Goal: Communication & Community: Answer question/provide support

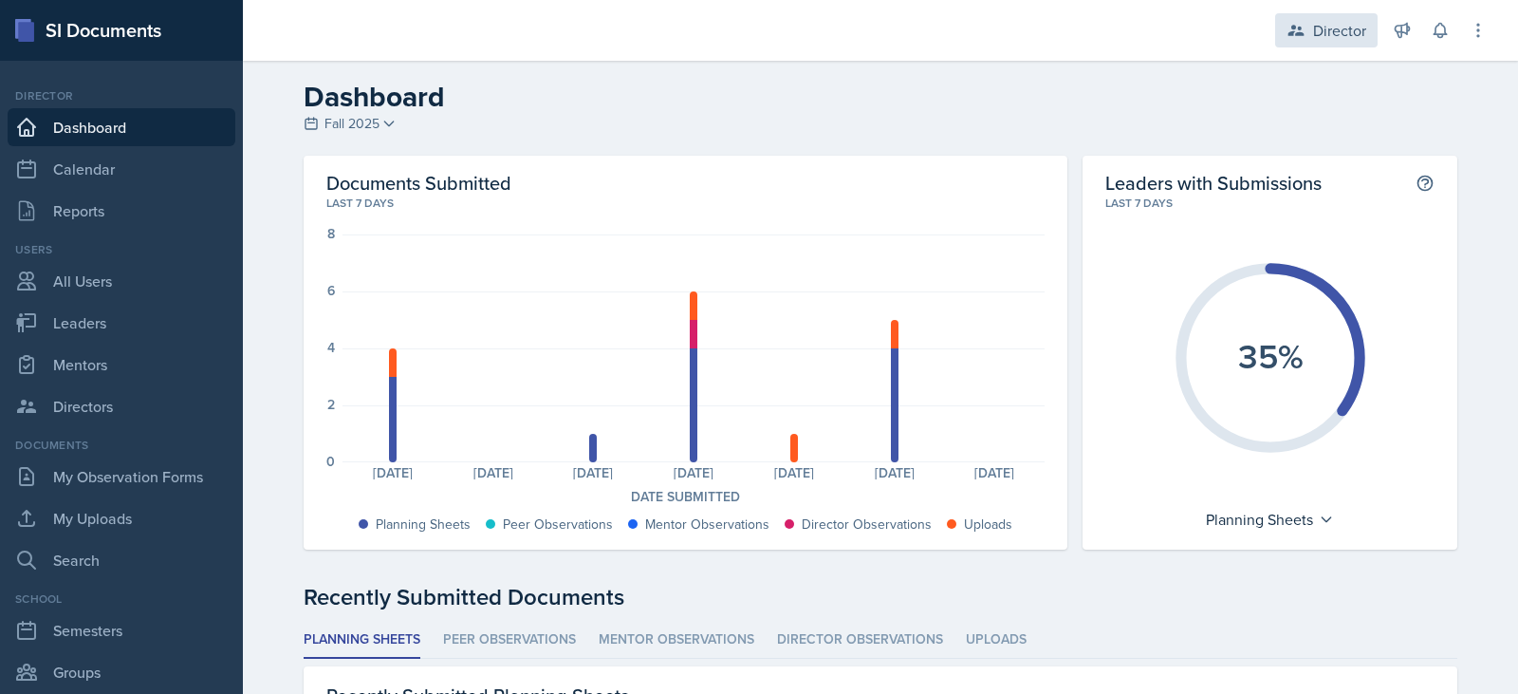
click at [1318, 20] on div "Director" at bounding box center [1339, 30] width 53 height 23
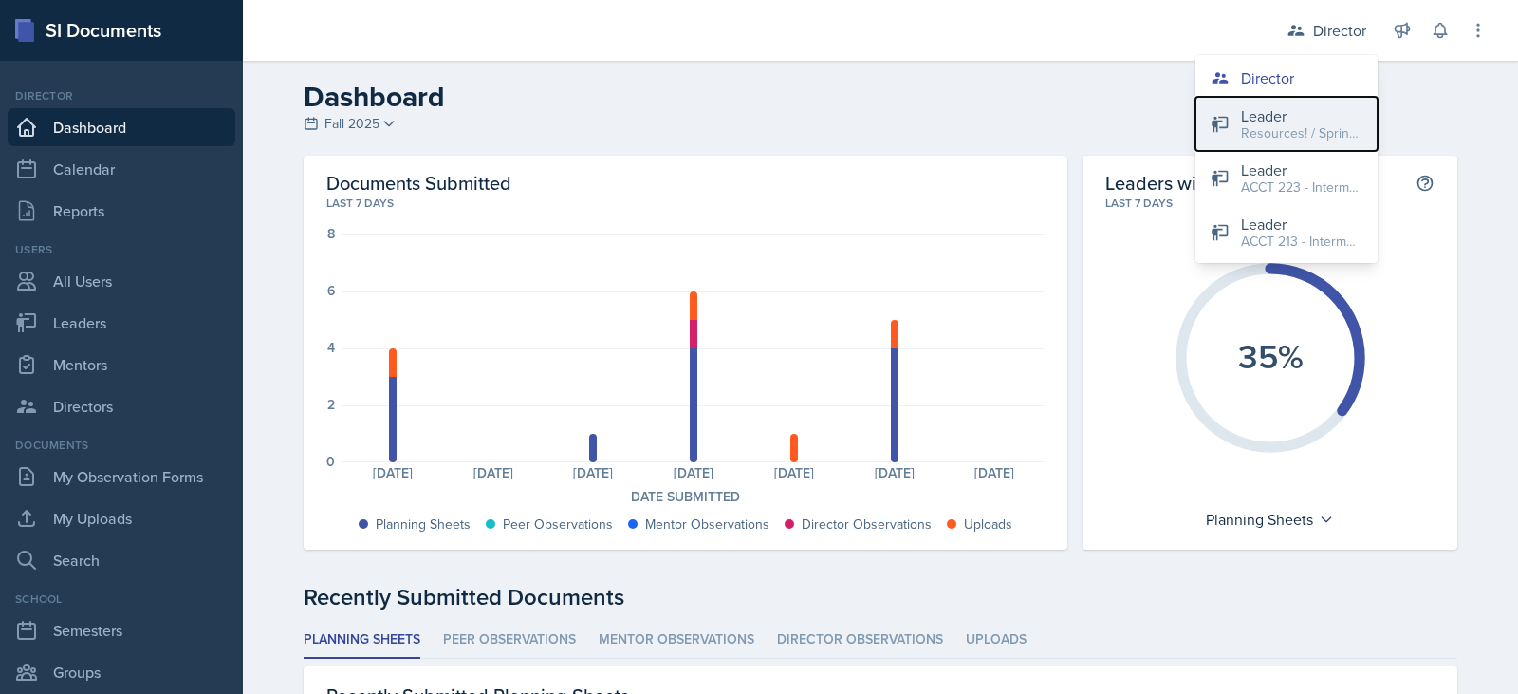
click at [1263, 126] on div "Resources! / Spring 2023" at bounding box center [1301, 133] width 121 height 20
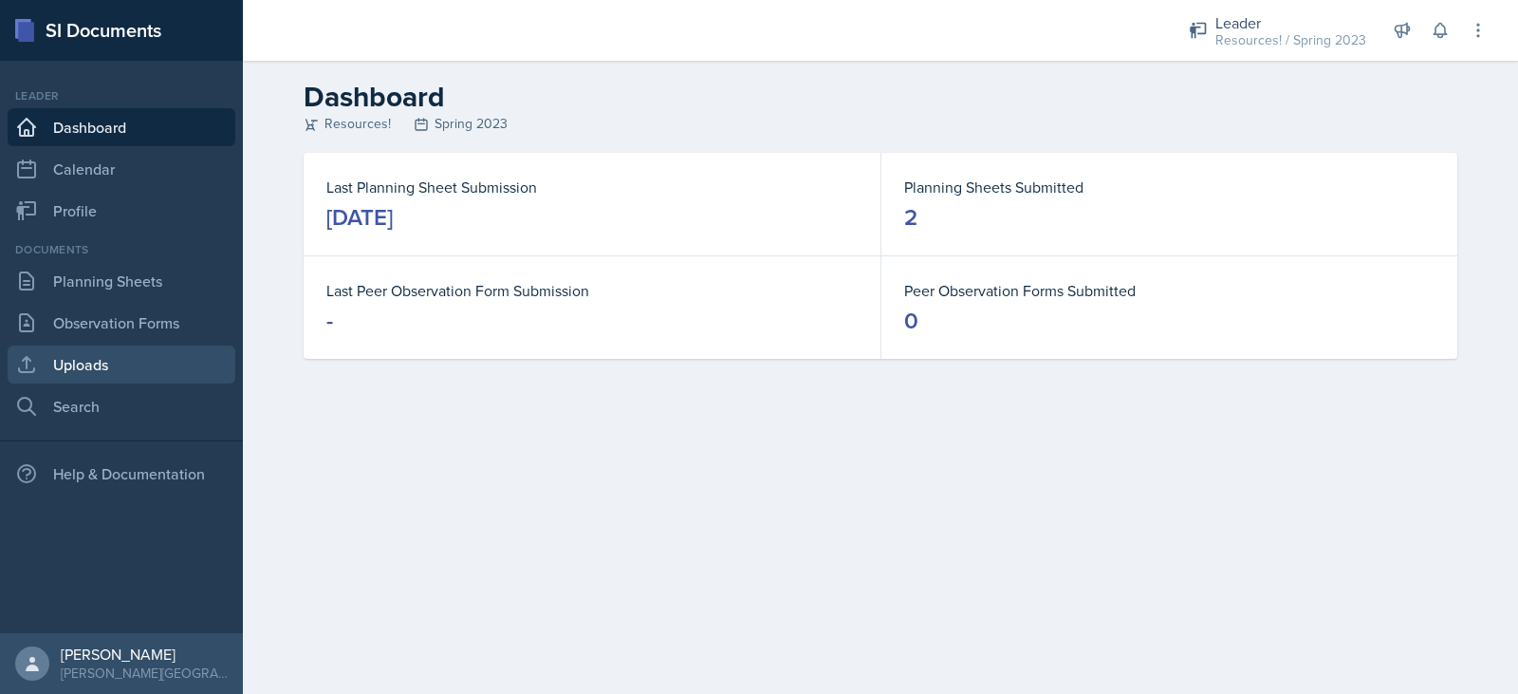
click at [84, 361] on link "Uploads" at bounding box center [122, 364] width 228 height 38
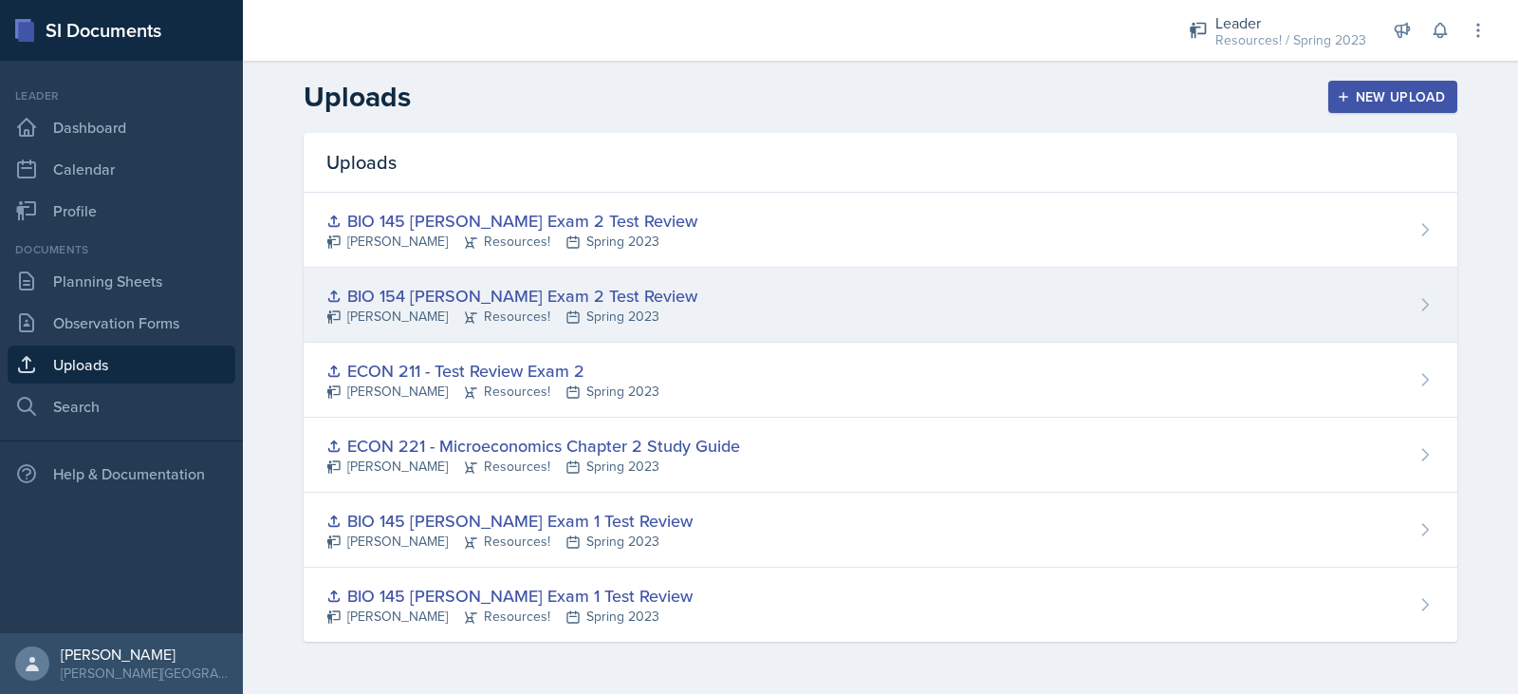
click at [520, 289] on div "BIO 154 [PERSON_NAME] Exam 2 Test Review" at bounding box center [511, 296] width 371 height 26
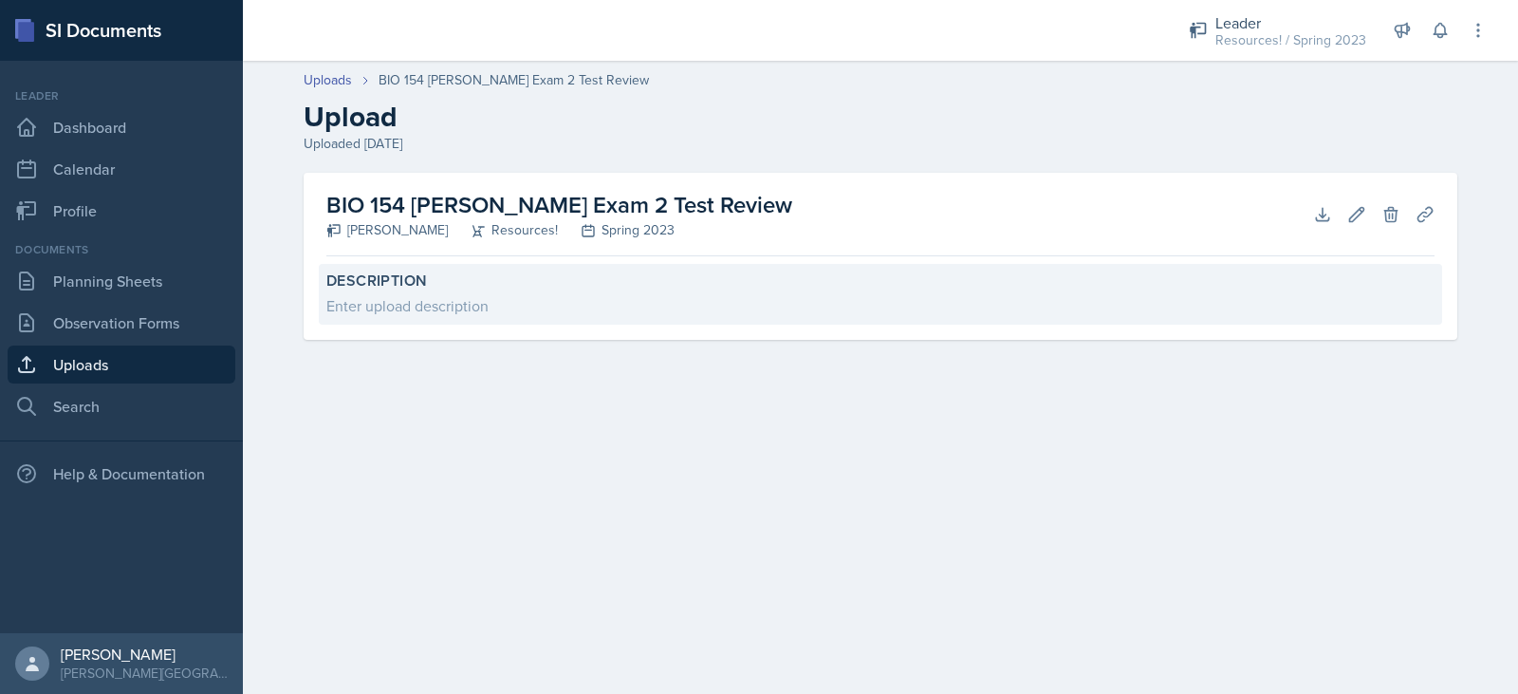
click at [972, 310] on div "Enter upload description" at bounding box center [880, 305] width 1108 height 23
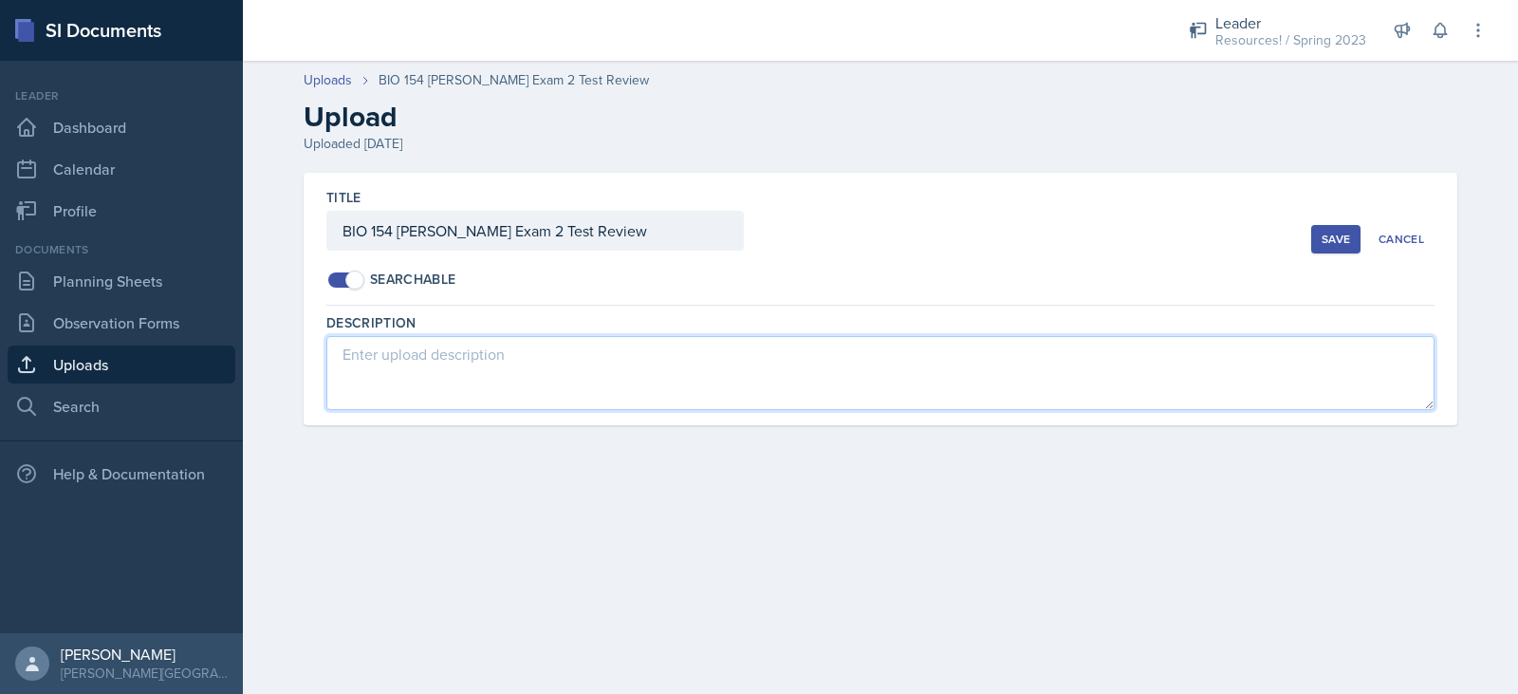
click at [489, 365] on textarea at bounding box center [880, 373] width 1108 height 74
paste textarea "[URL][DOMAIN_NAME]"
click at [343, 357] on textarea "[URL][DOMAIN_NAME]" at bounding box center [880, 373] width 1108 height 74
type textarea "Answer Key: [URL][DOMAIN_NAME]"
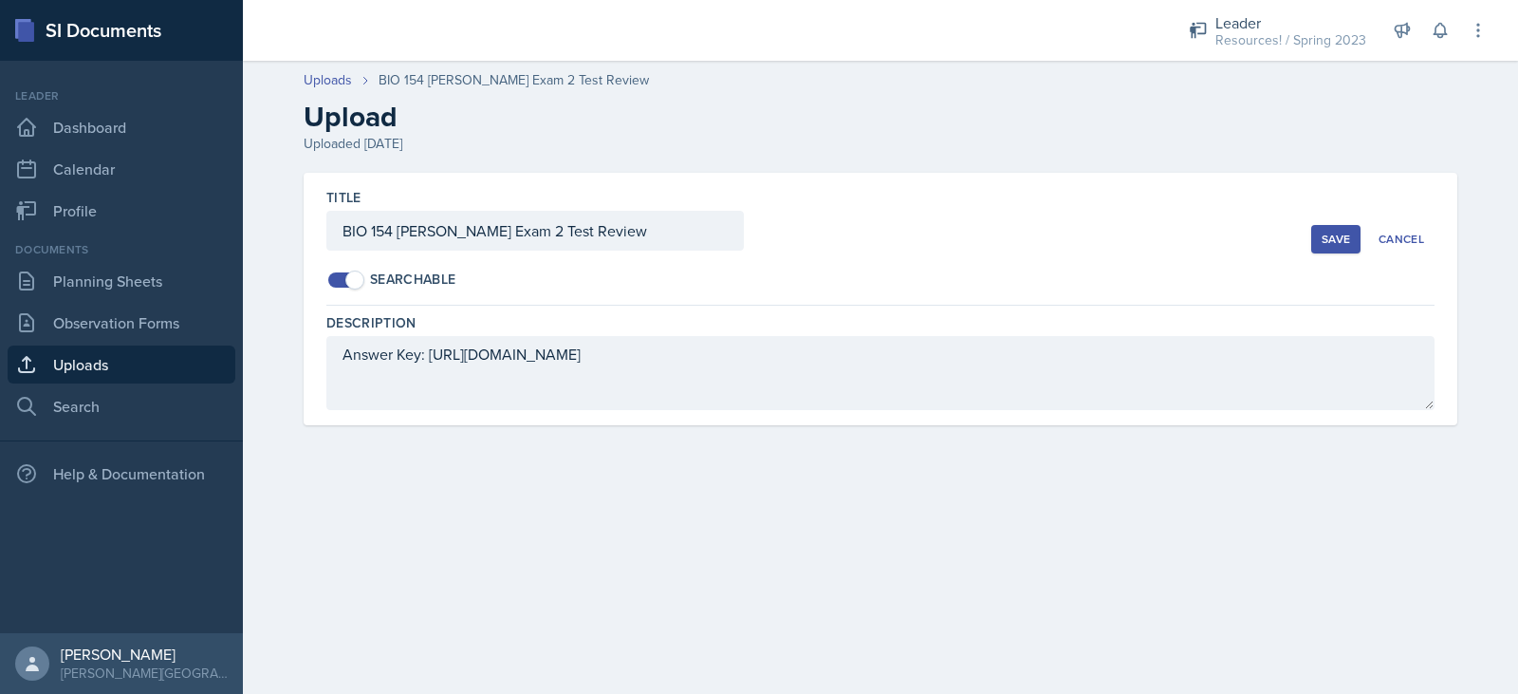
click at [1333, 241] on div "Save" at bounding box center [1336, 239] width 28 height 15
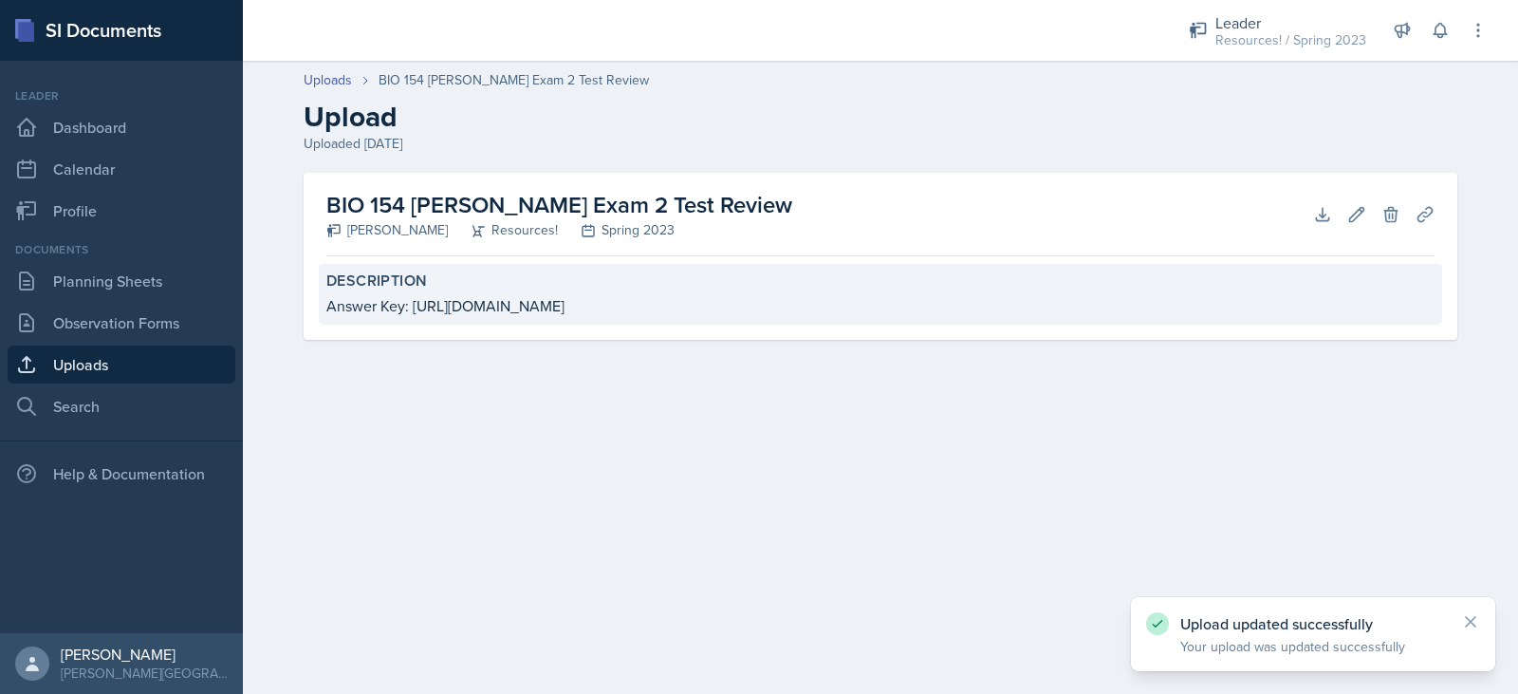
click at [1384, 298] on div "Answer Key: [URL][DOMAIN_NAME]" at bounding box center [880, 305] width 1108 height 23
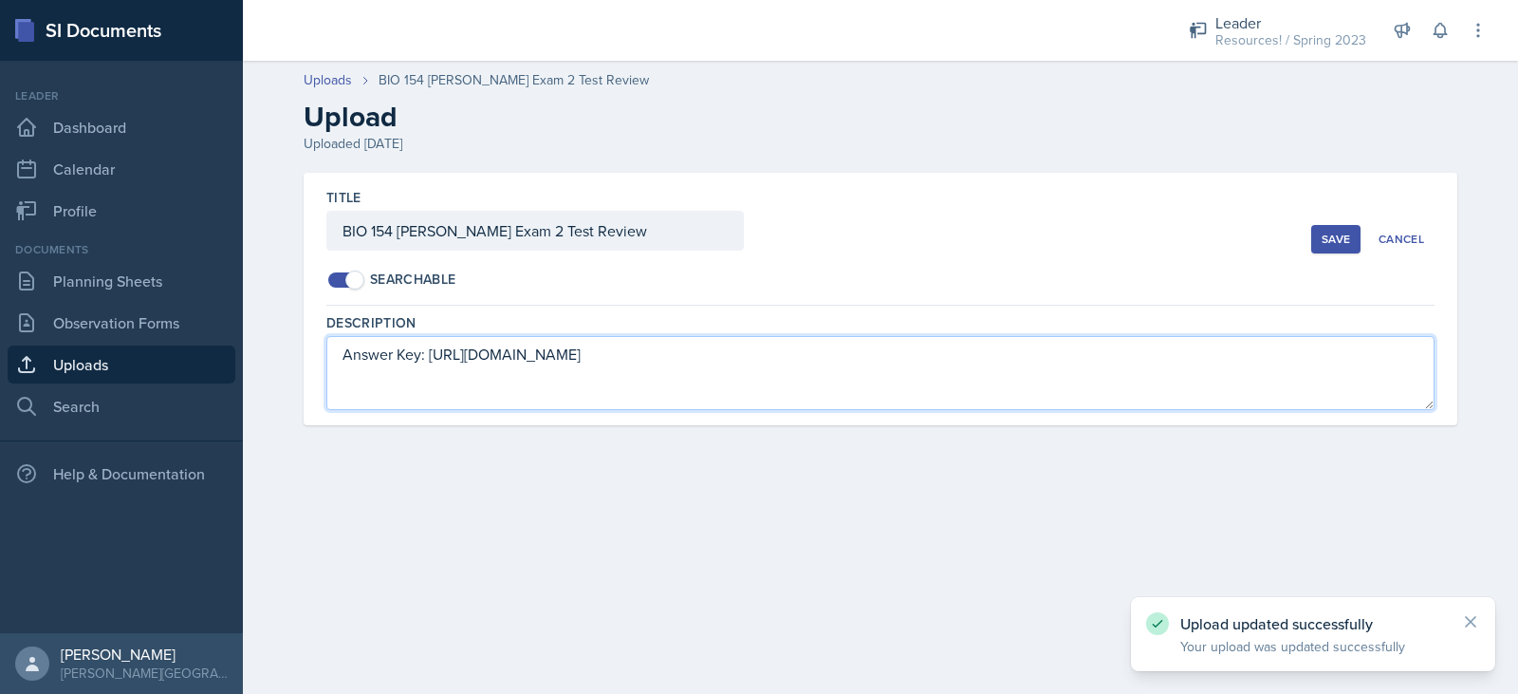
click at [1383, 360] on textarea "Answer Key: [URL][DOMAIN_NAME]" at bounding box center [880, 373] width 1108 height 74
type textarea "Answer Key: [URL][DOMAIN_NAME]"
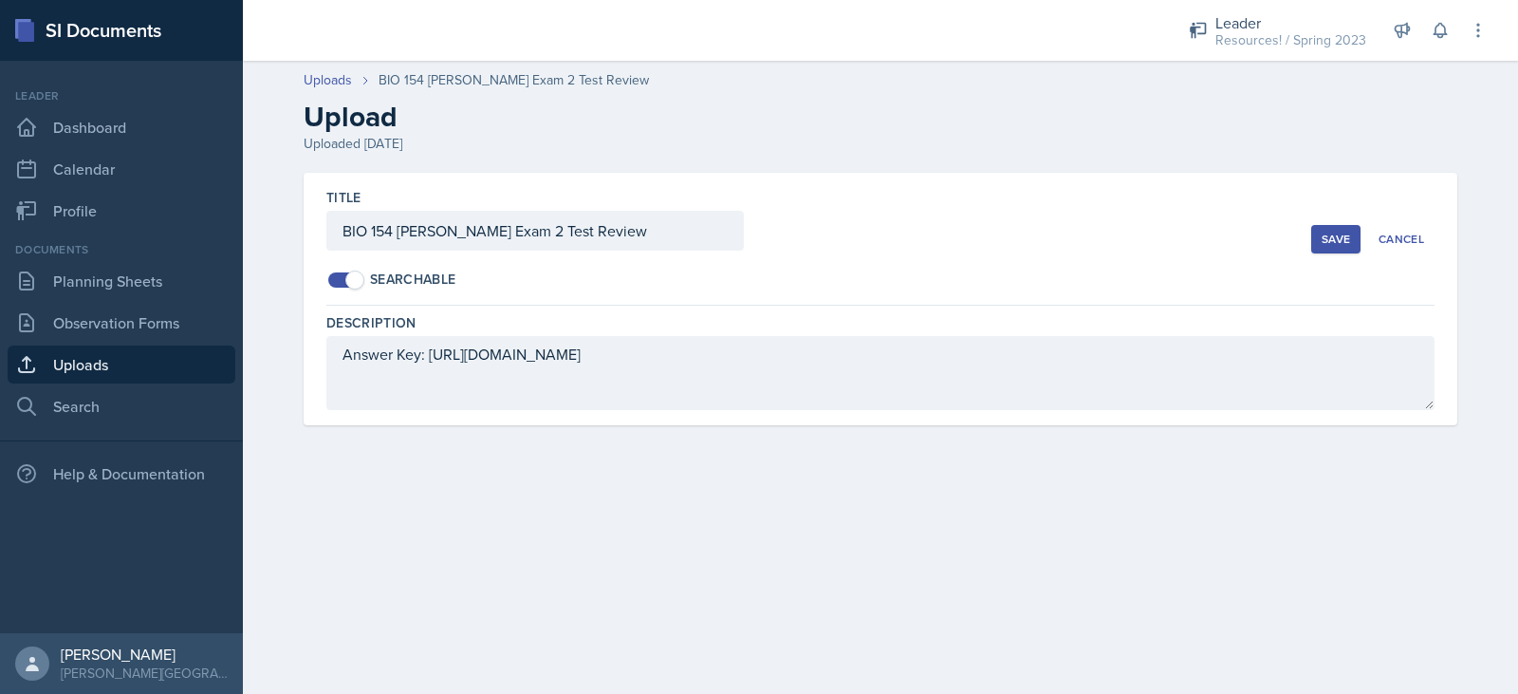
click at [1344, 233] on div "Save" at bounding box center [1336, 239] width 28 height 15
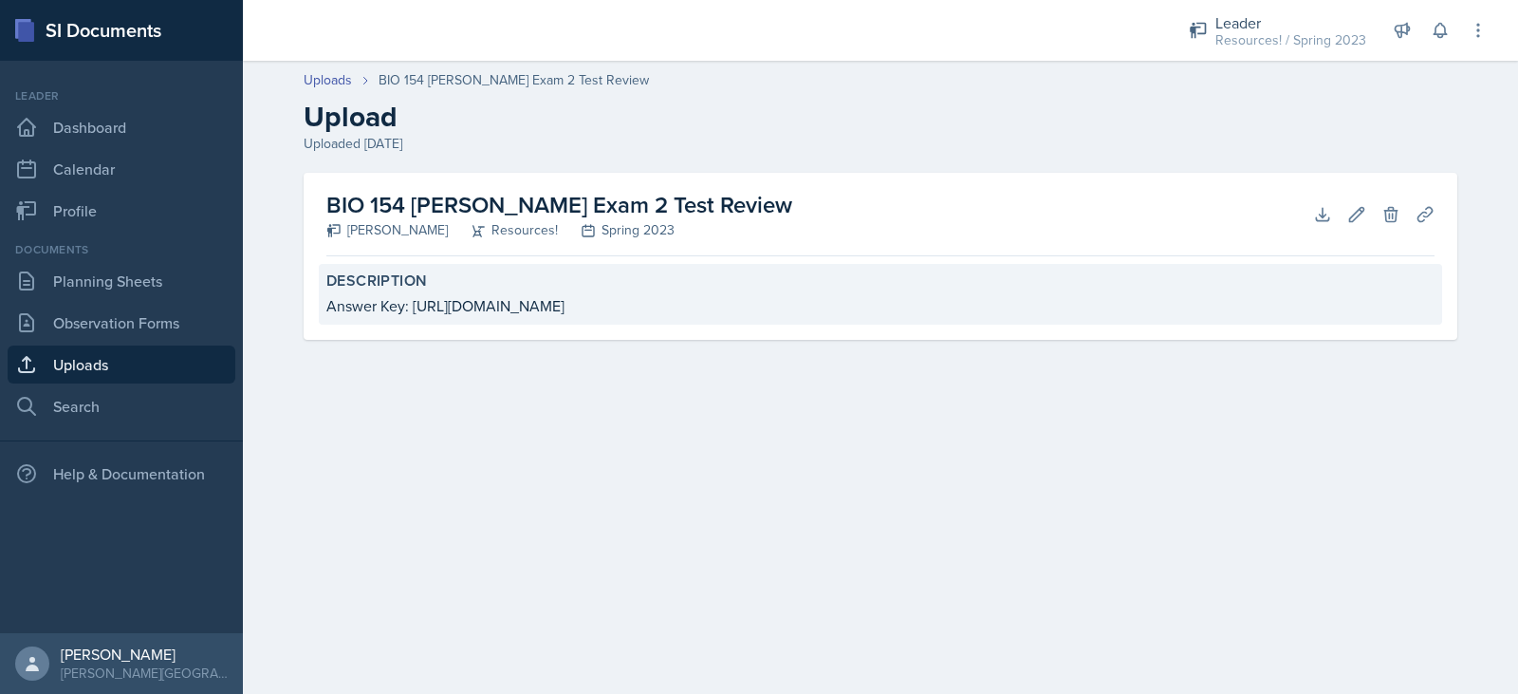
click at [1097, 306] on div "Answer Key: [URL][DOMAIN_NAME]" at bounding box center [880, 305] width 1108 height 23
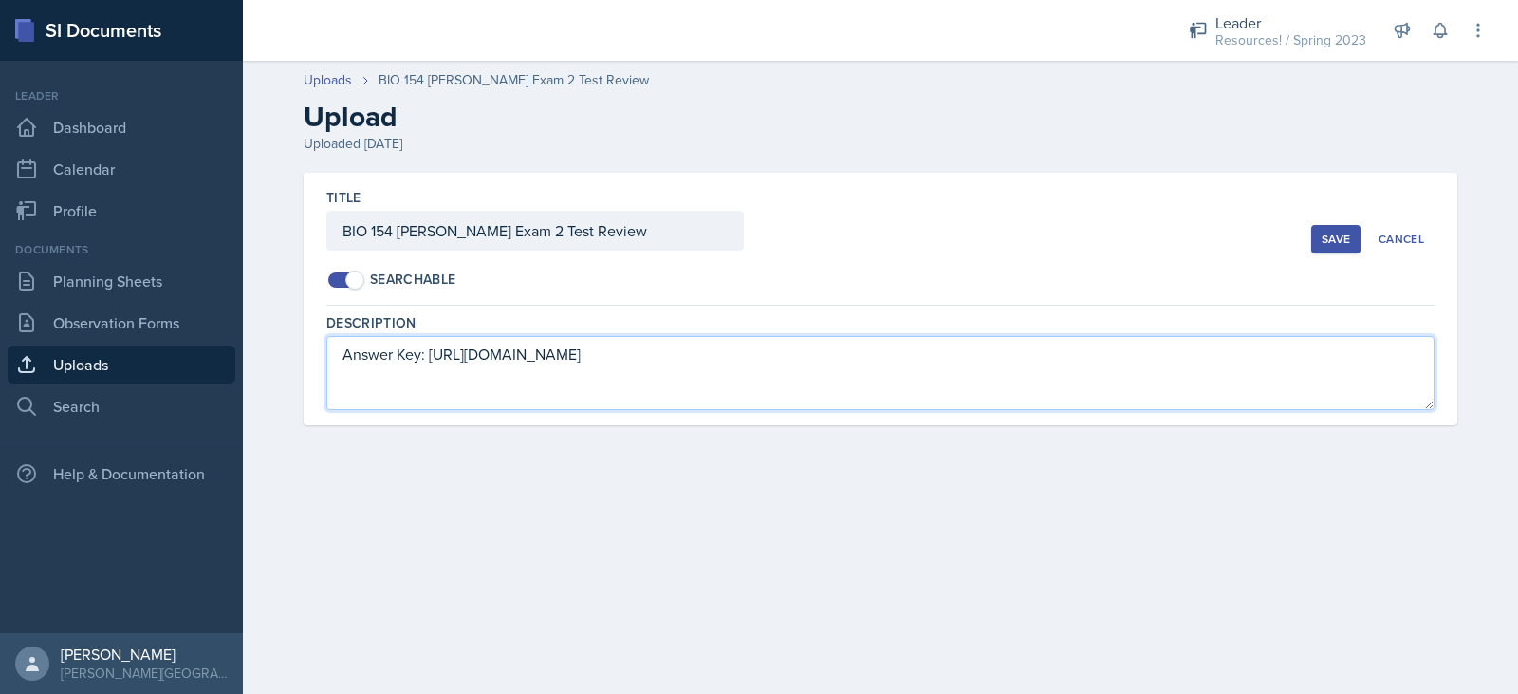
click at [1095, 362] on textarea "Answer Key: [URL][DOMAIN_NAME]" at bounding box center [880, 373] width 1108 height 74
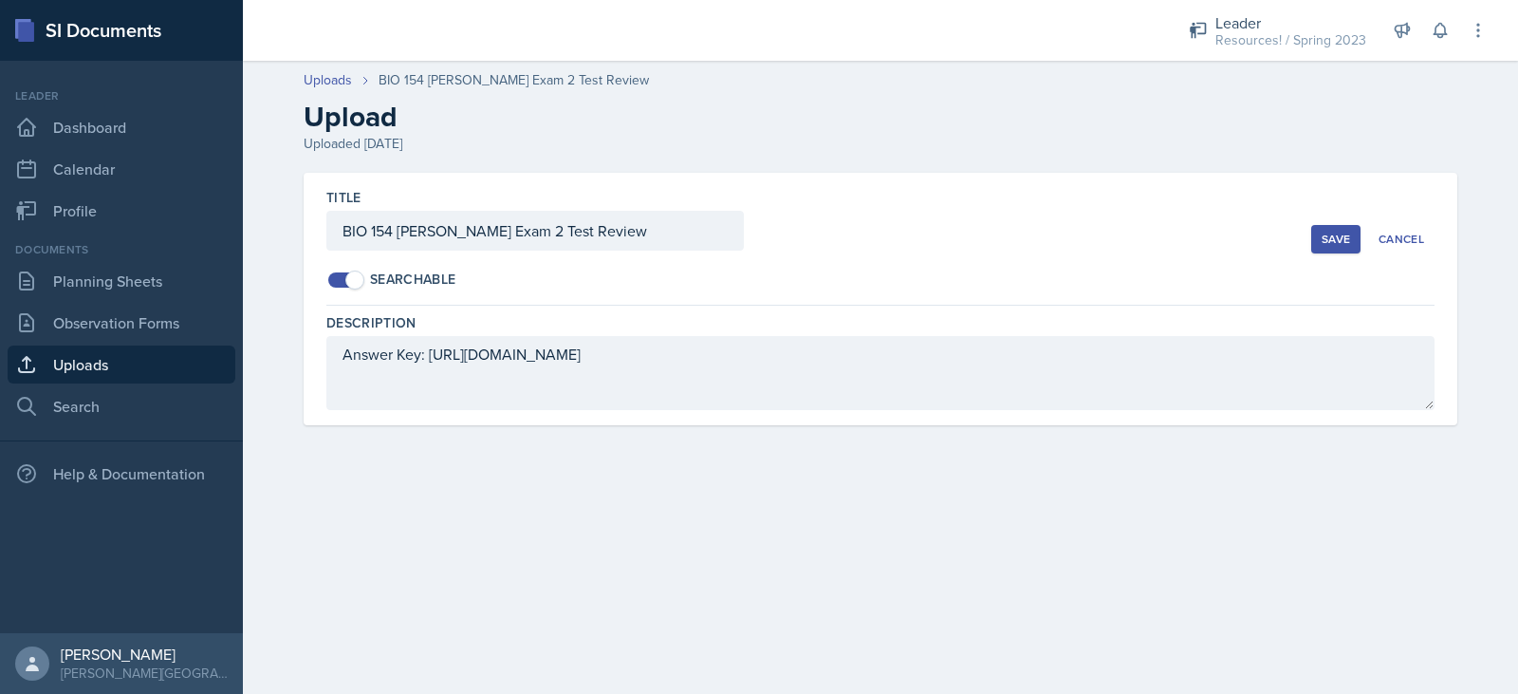
click at [1327, 237] on div "Save" at bounding box center [1336, 239] width 28 height 15
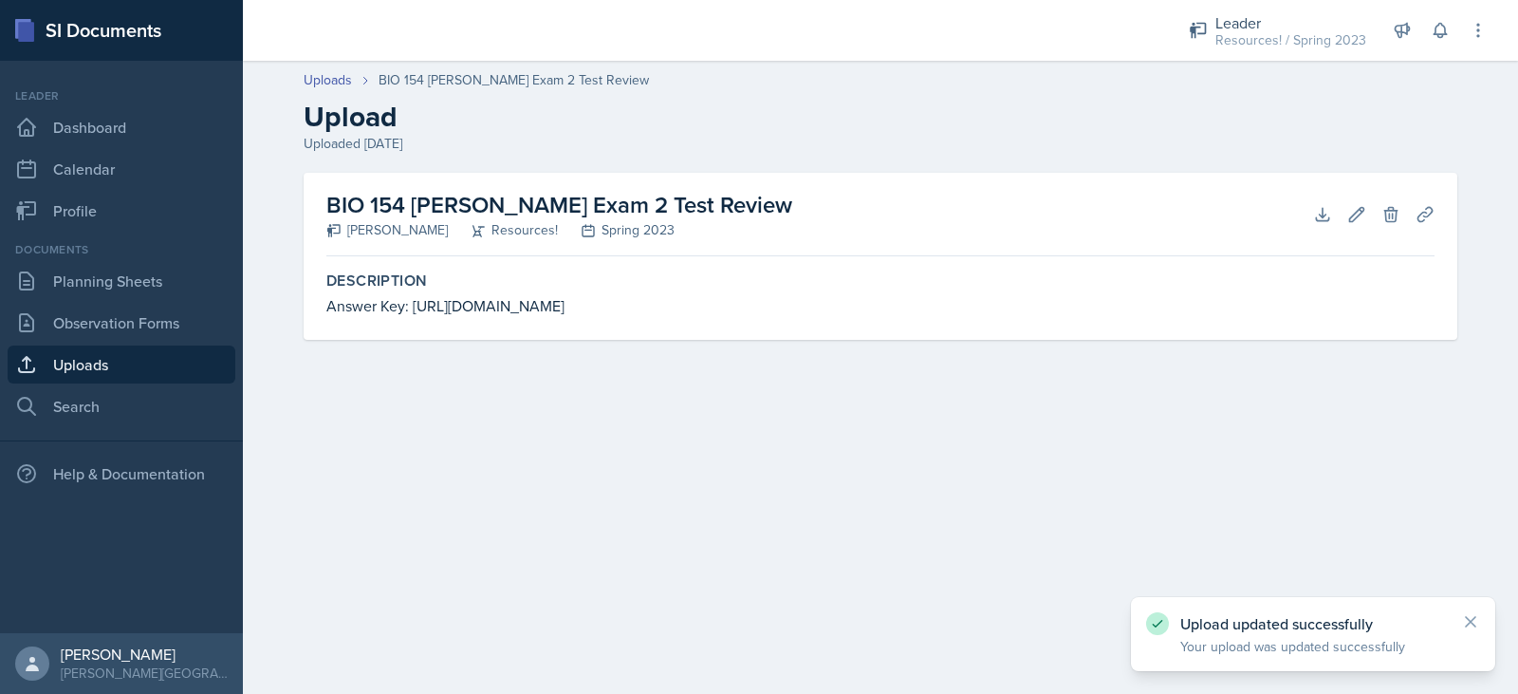
click at [1034, 476] on main "Uploads BIO 154 [PERSON_NAME] Exam 2 Test Review Upload Uploaded [DATE] BIO 154…" at bounding box center [880, 377] width 1275 height 633
click at [75, 358] on link "Uploads" at bounding box center [122, 364] width 228 height 38
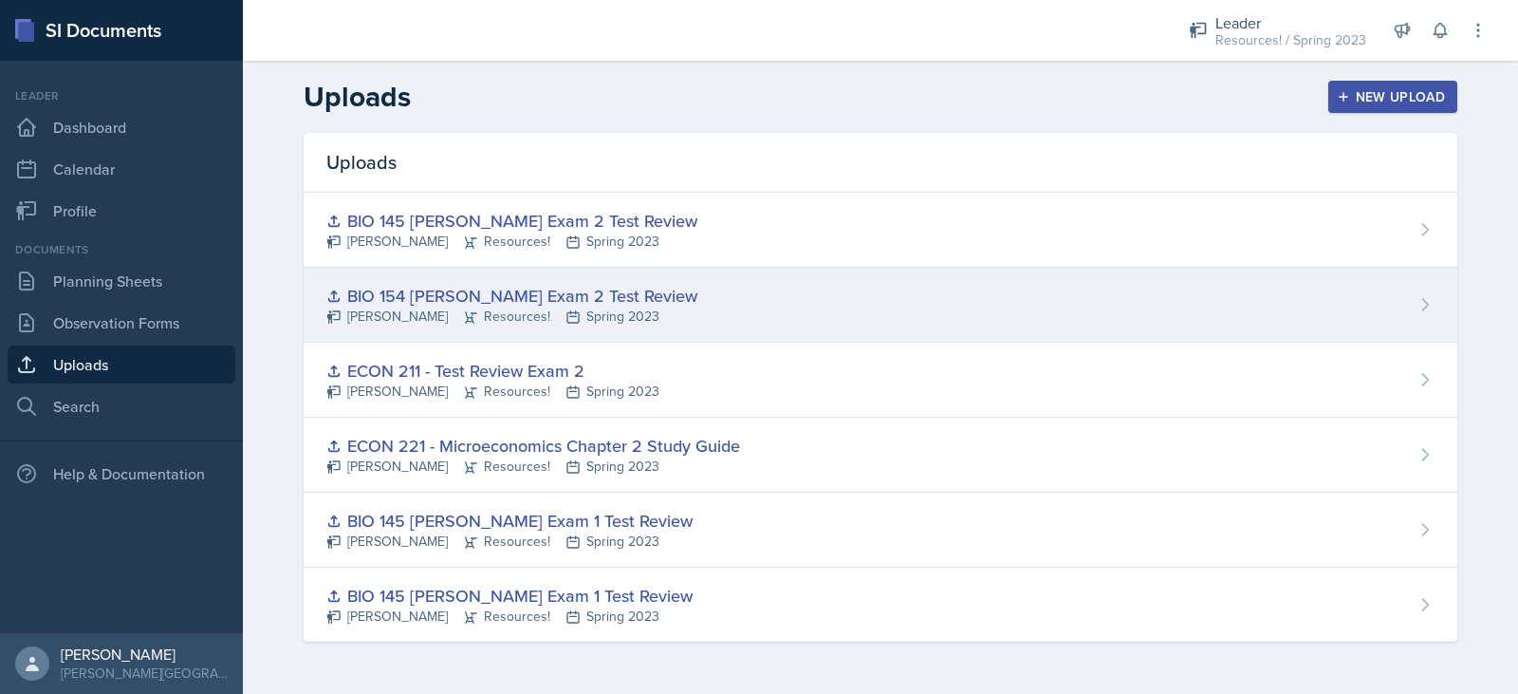
click at [405, 304] on div "BIO 154 [PERSON_NAME] Exam 2 Test Review" at bounding box center [511, 296] width 371 height 26
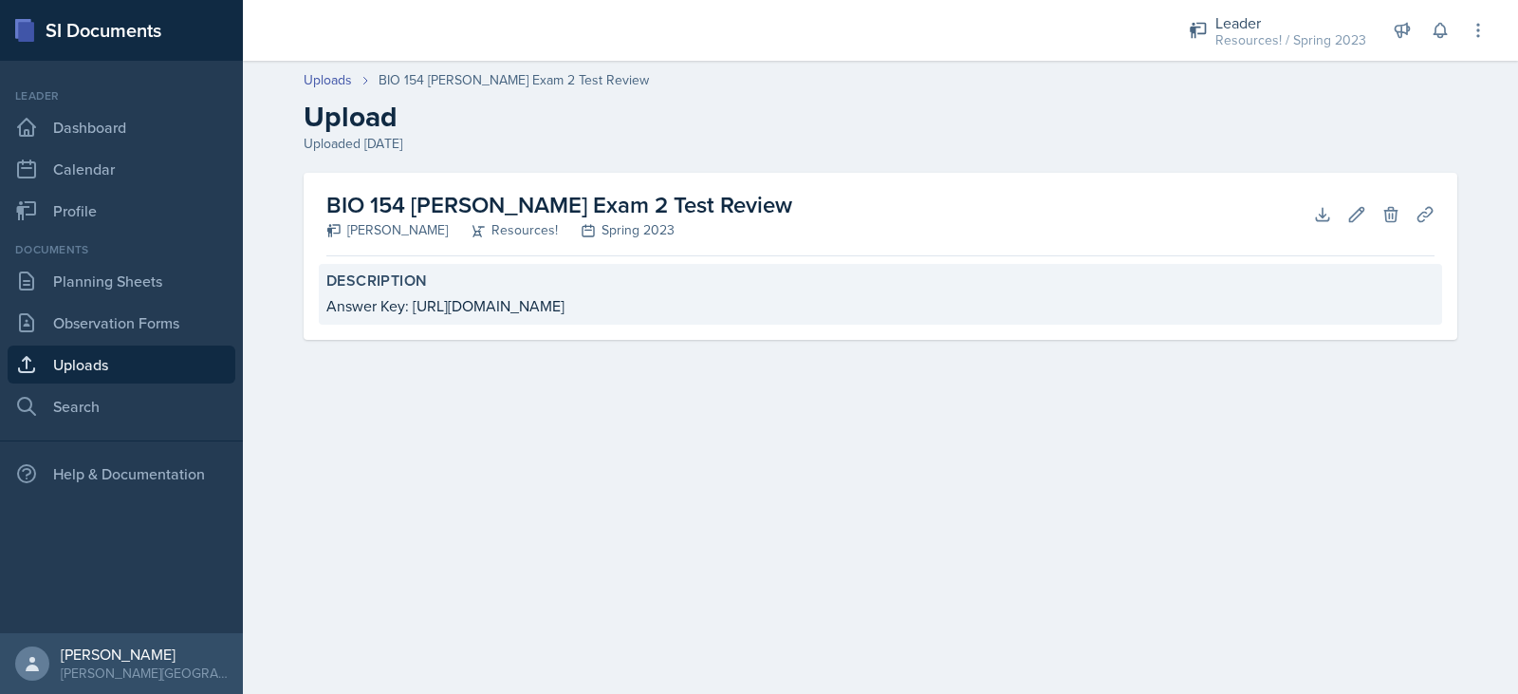
click at [428, 307] on div "Answer Key: [URL][DOMAIN_NAME]" at bounding box center [880, 305] width 1108 height 23
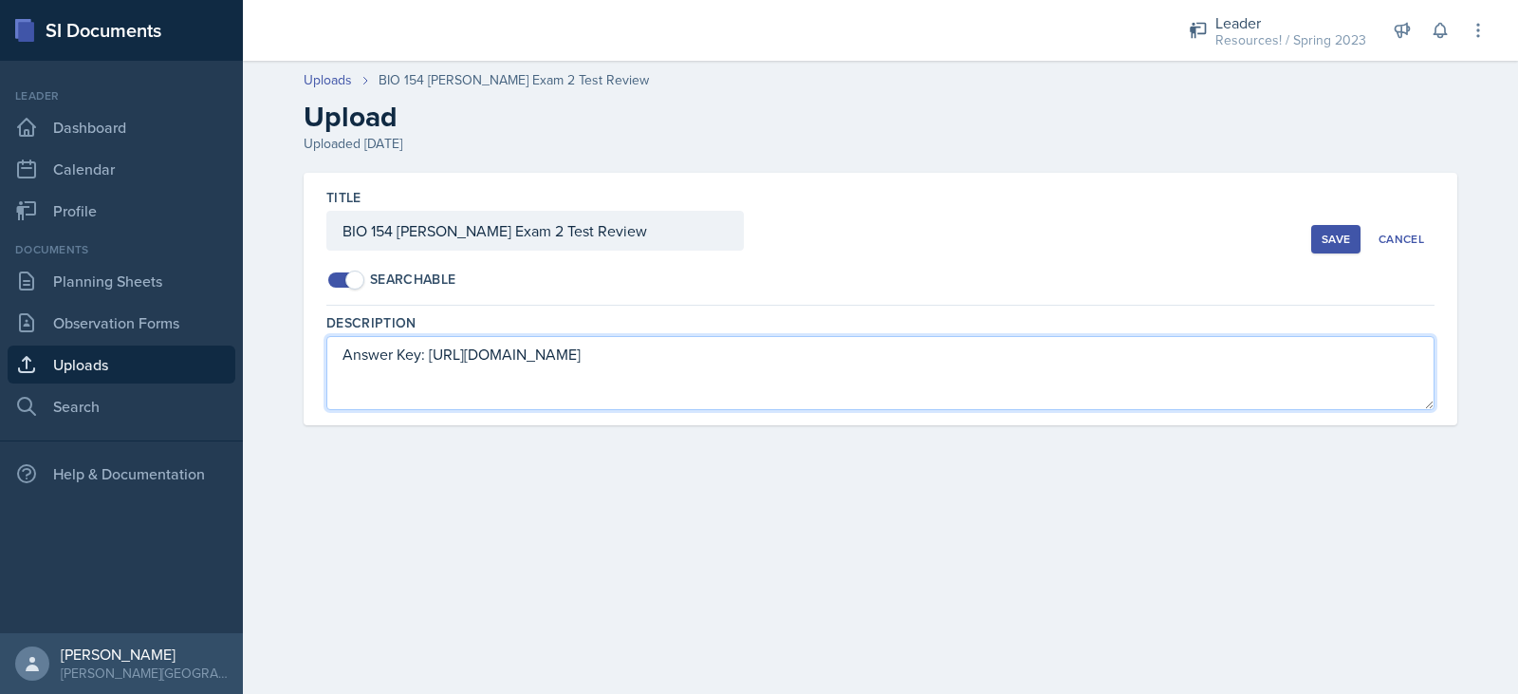
click at [460, 358] on textarea "Answer Key: [URL][DOMAIN_NAME]" at bounding box center [880, 373] width 1108 height 74
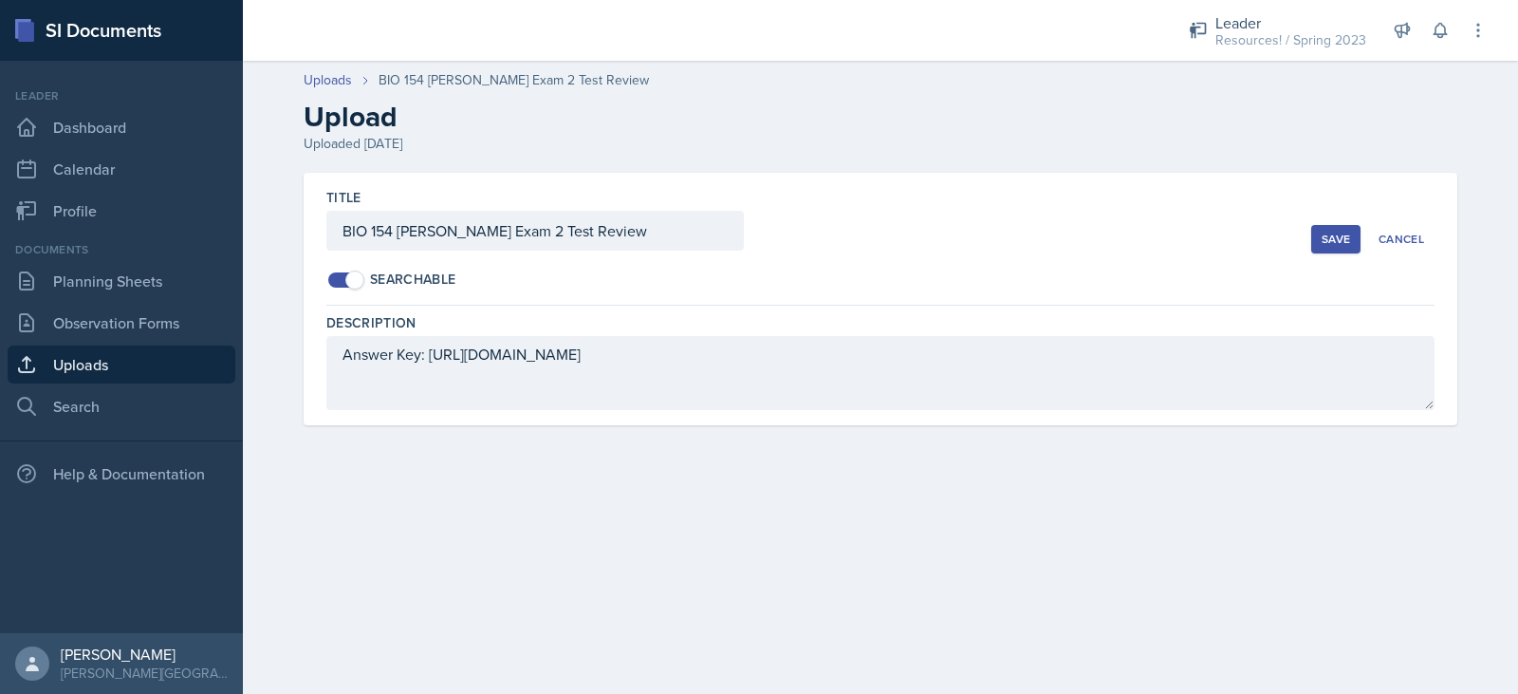
click at [555, 467] on div "Title BIO 154 [PERSON_NAME] Exam 2 Test Review Searchable Save Cancel Descripti…" at bounding box center [880, 322] width 1215 height 298
click at [1425, 235] on button "Cancel" at bounding box center [1401, 239] width 66 height 28
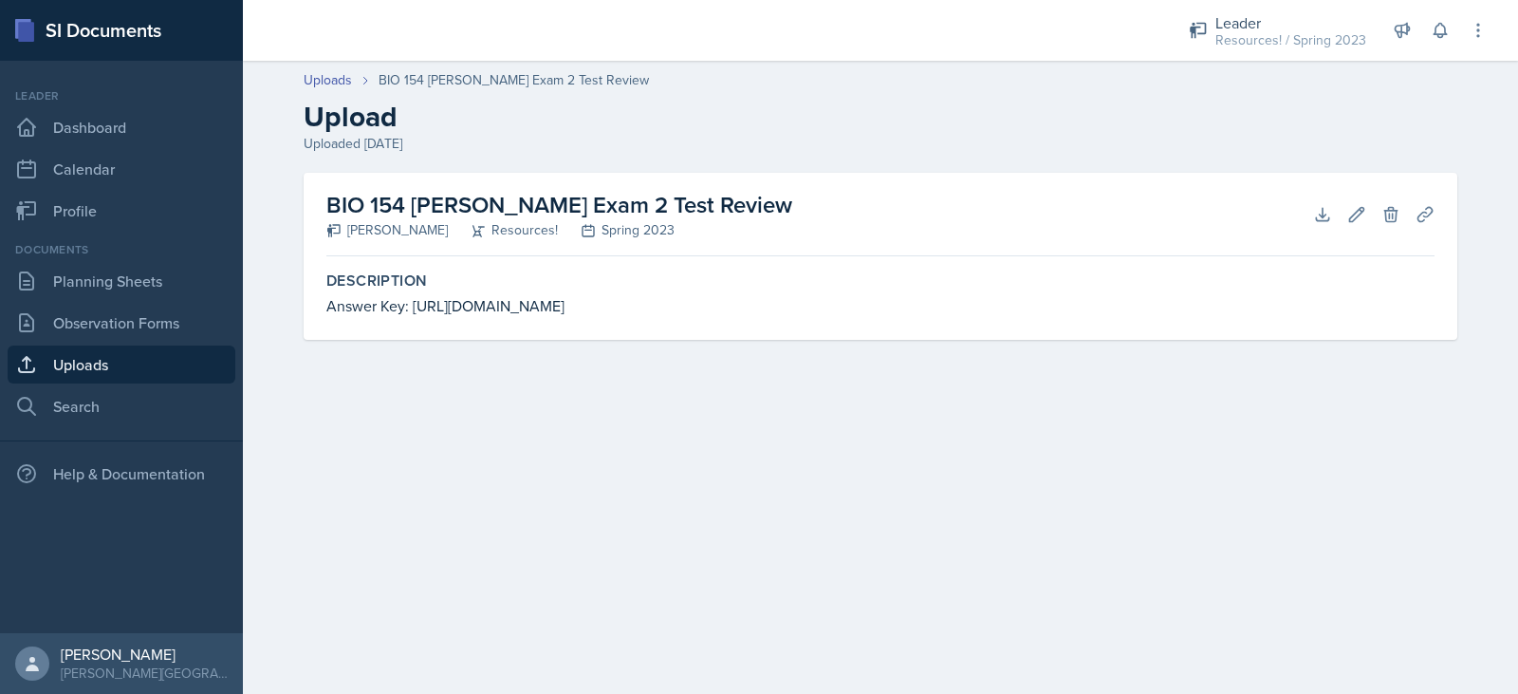
click at [80, 362] on link "Uploads" at bounding box center [122, 364] width 228 height 38
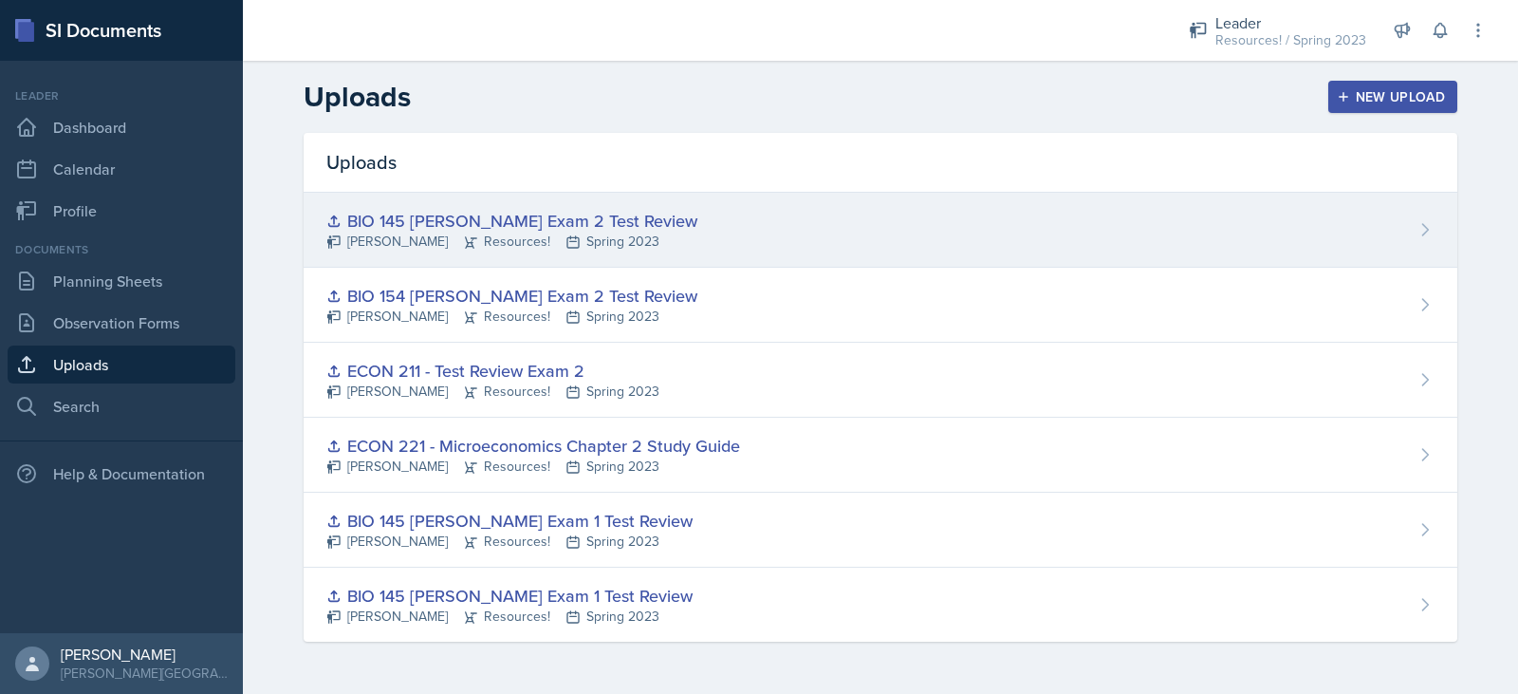
click at [427, 217] on div "BIO 145 [PERSON_NAME] Exam 2 Test Review" at bounding box center [511, 221] width 371 height 26
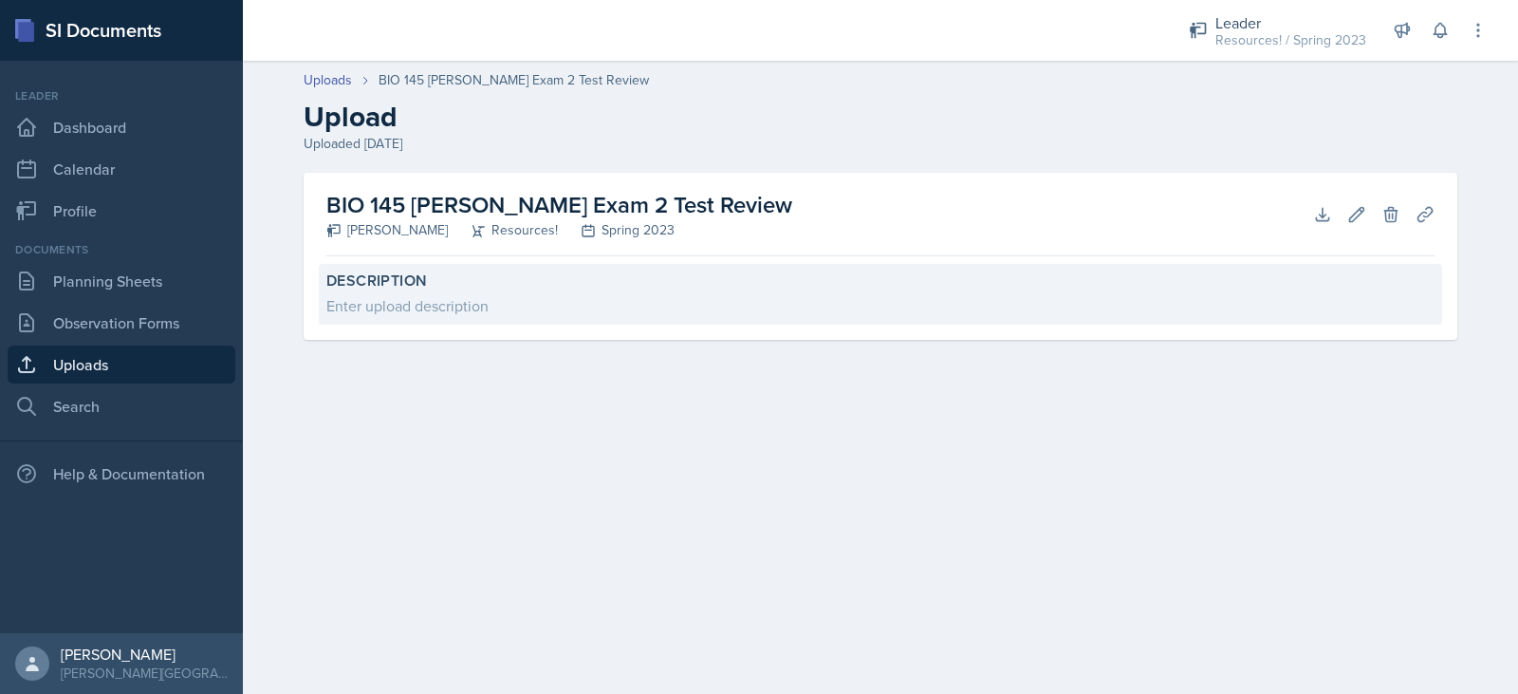
click at [463, 306] on div "Enter upload description" at bounding box center [880, 305] width 1108 height 23
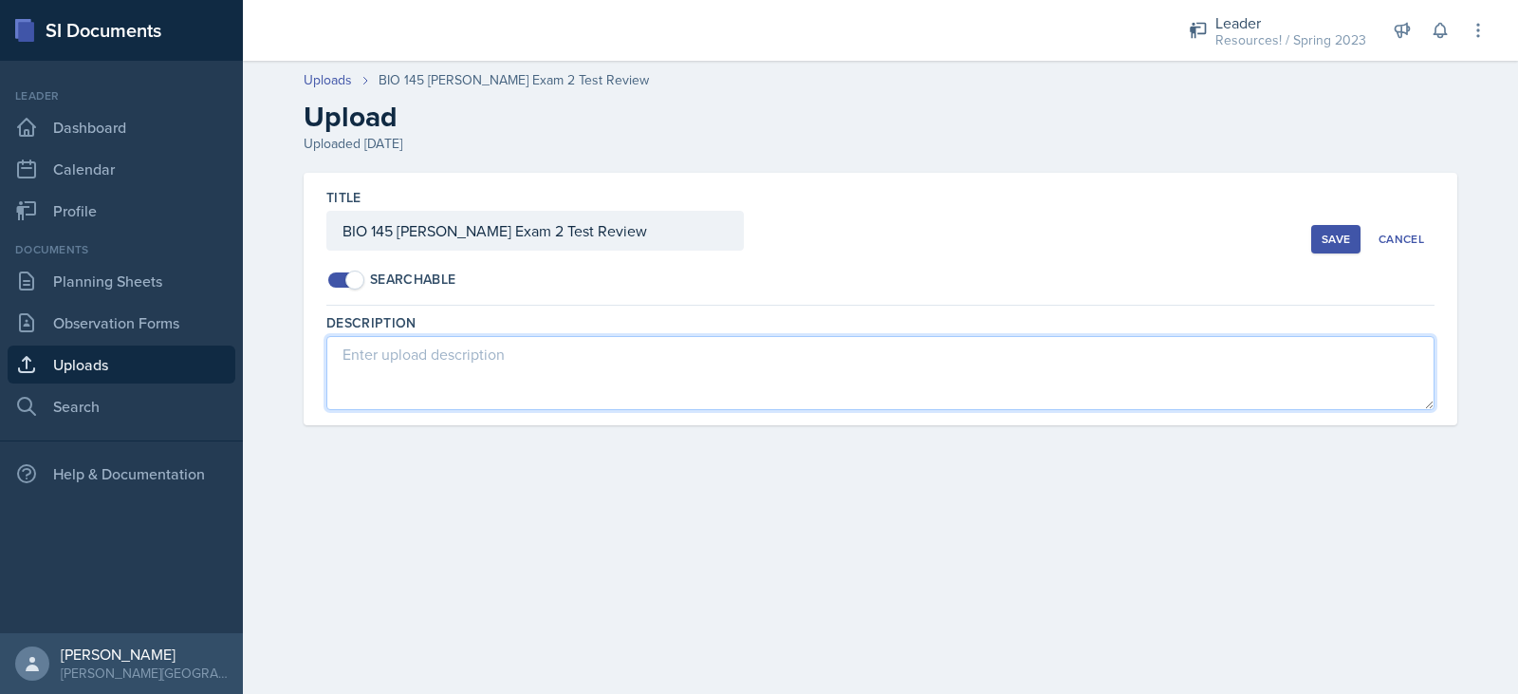
click at [437, 348] on textarea at bounding box center [880, 373] width 1108 height 74
paste textarea "[URL][DOMAIN_NAME]"
type textarea "[URL][DOMAIN_NAME]"
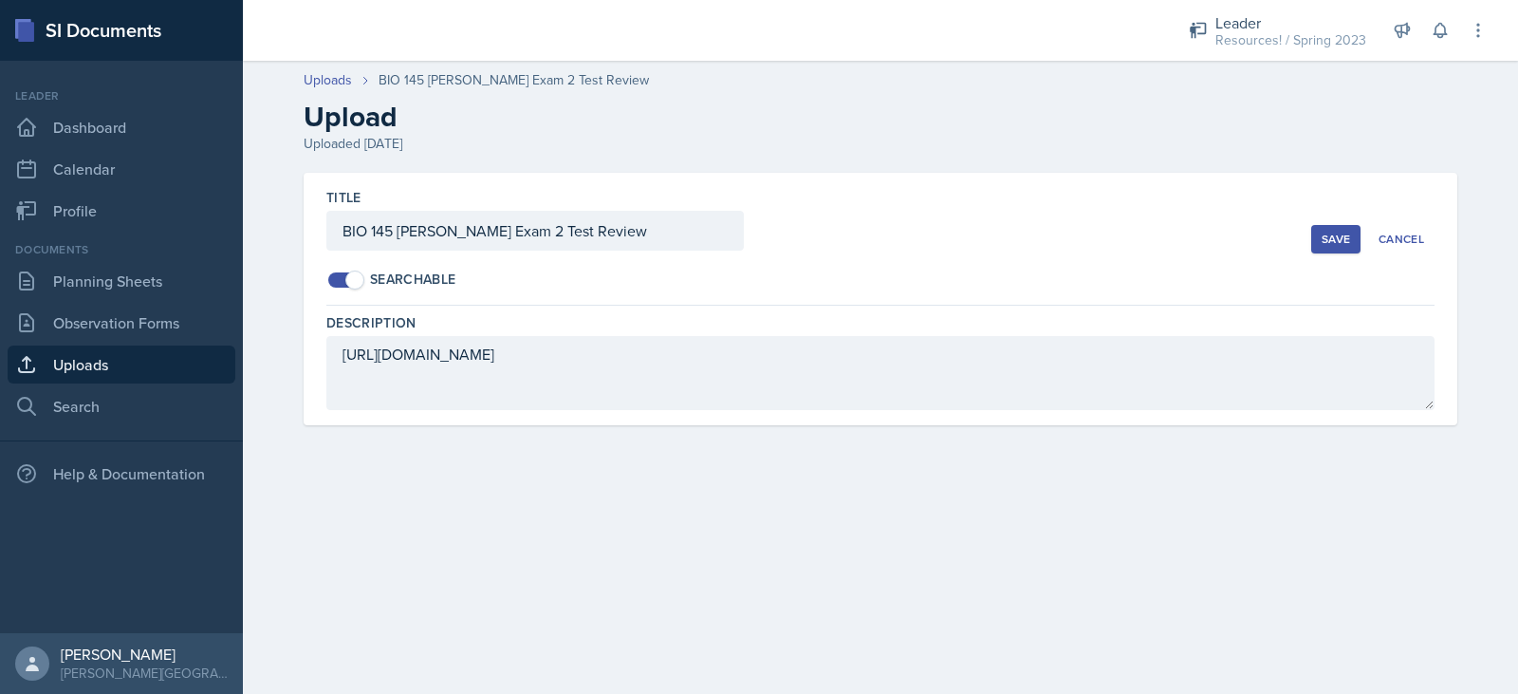
click at [1332, 236] on div "Save" at bounding box center [1336, 239] width 28 height 15
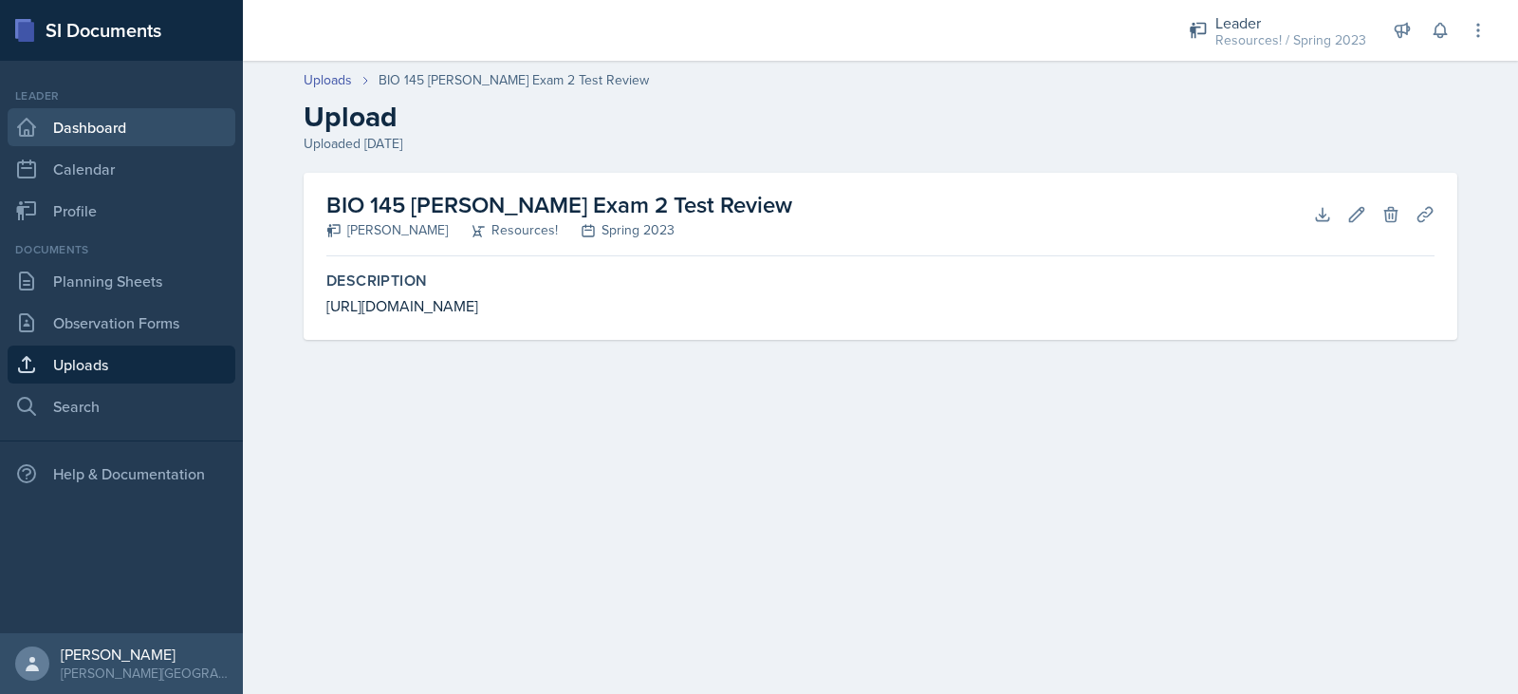
drag, startPoint x: 128, startPoint y: 128, endPoint x: 76, endPoint y: 130, distance: 52.2
click at [76, 130] on link "Dashboard" at bounding box center [122, 127] width 228 height 38
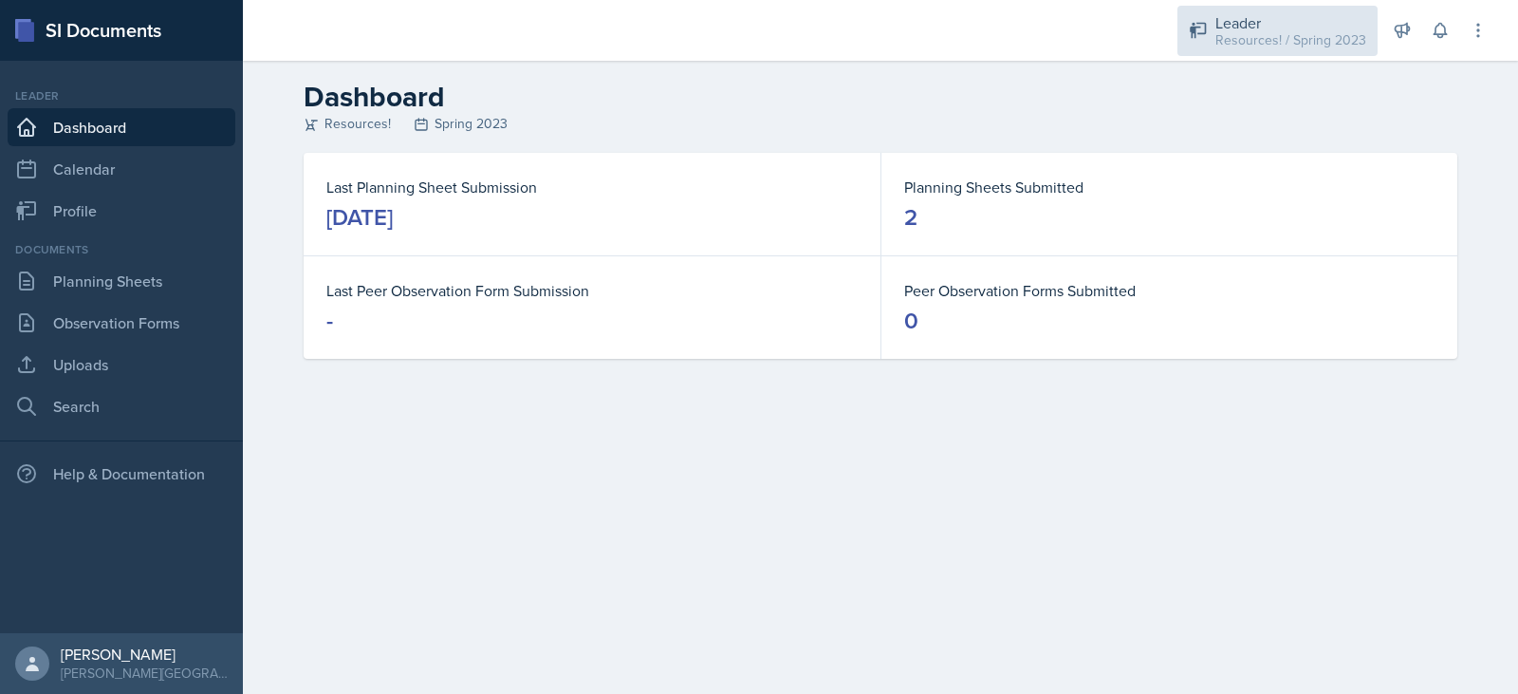
click at [1254, 18] on div "Leader" at bounding box center [1290, 22] width 151 height 23
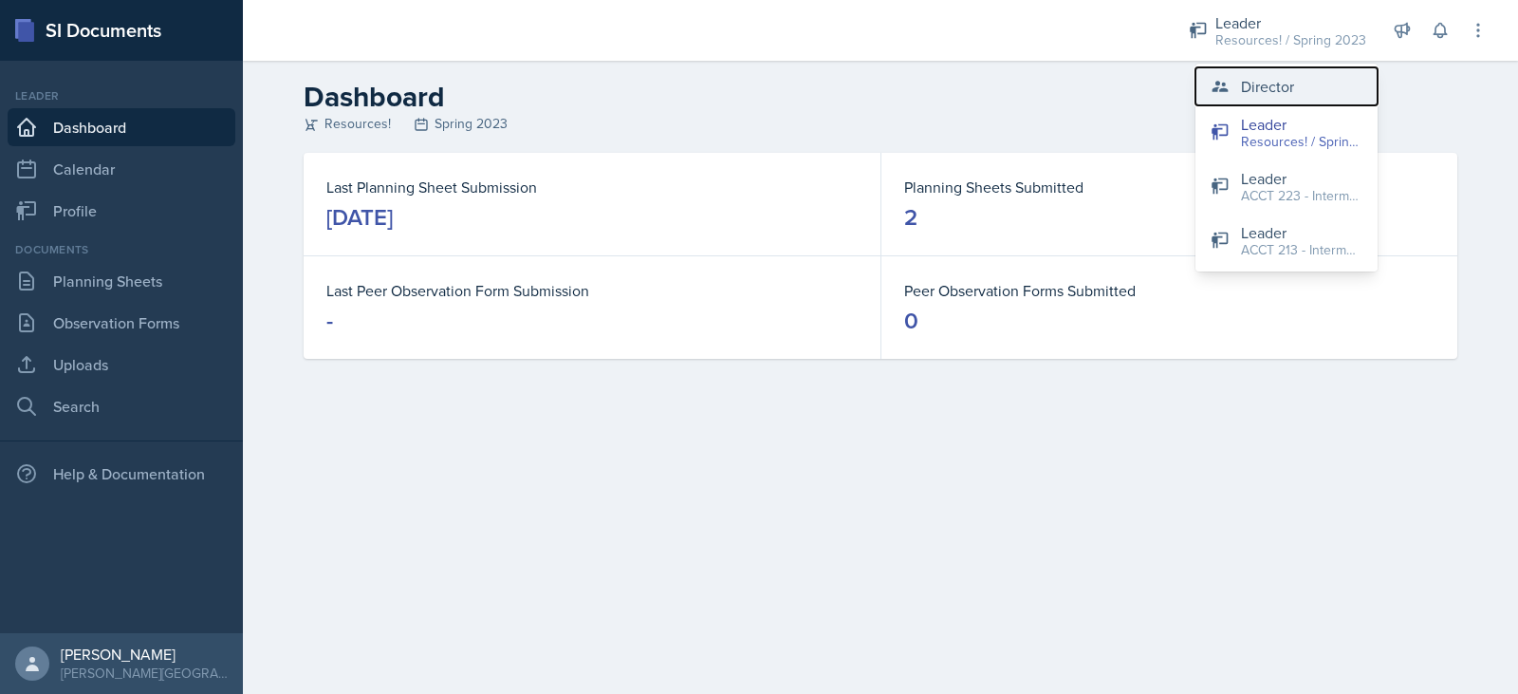
click at [1243, 87] on div "Director" at bounding box center [1267, 86] width 53 height 23
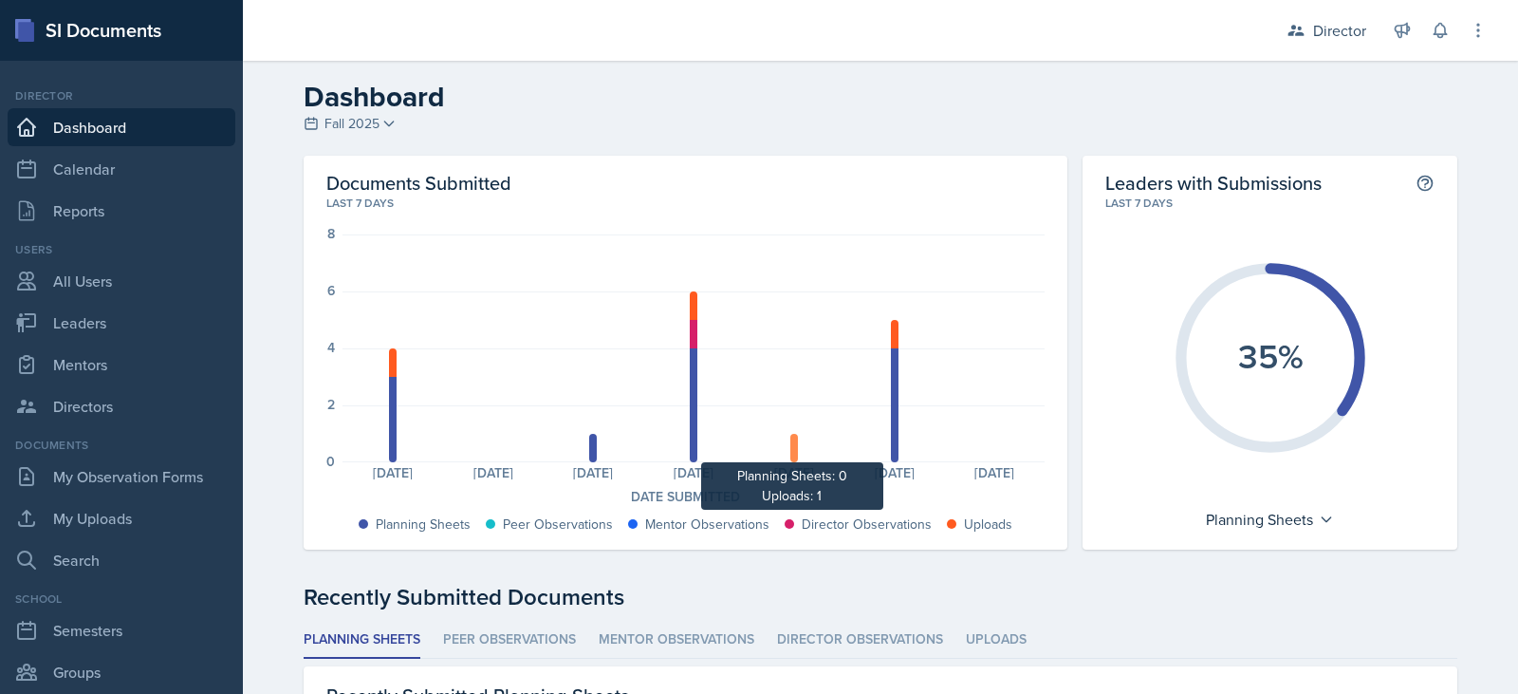
click at [790, 458] on div at bounding box center [794, 448] width 8 height 28
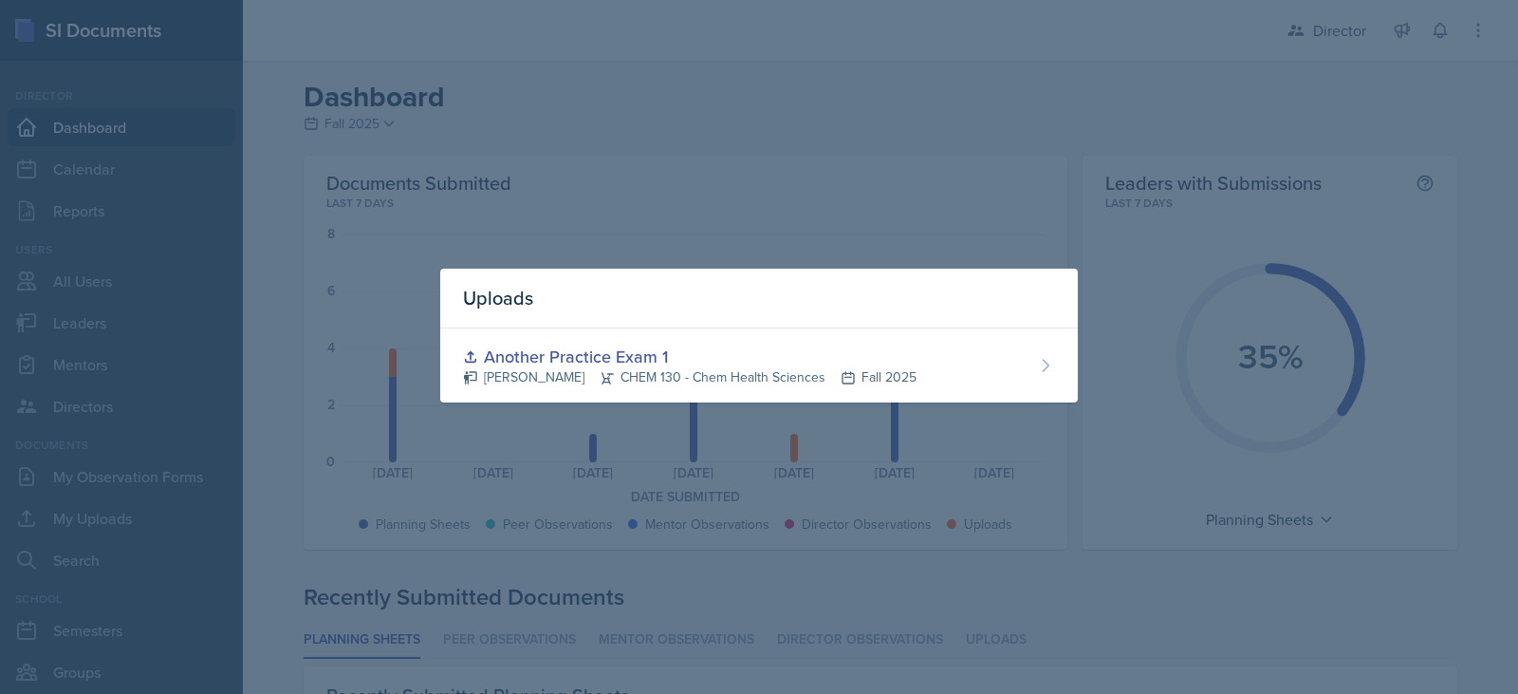
click at [751, 194] on div at bounding box center [759, 347] width 1518 height 694
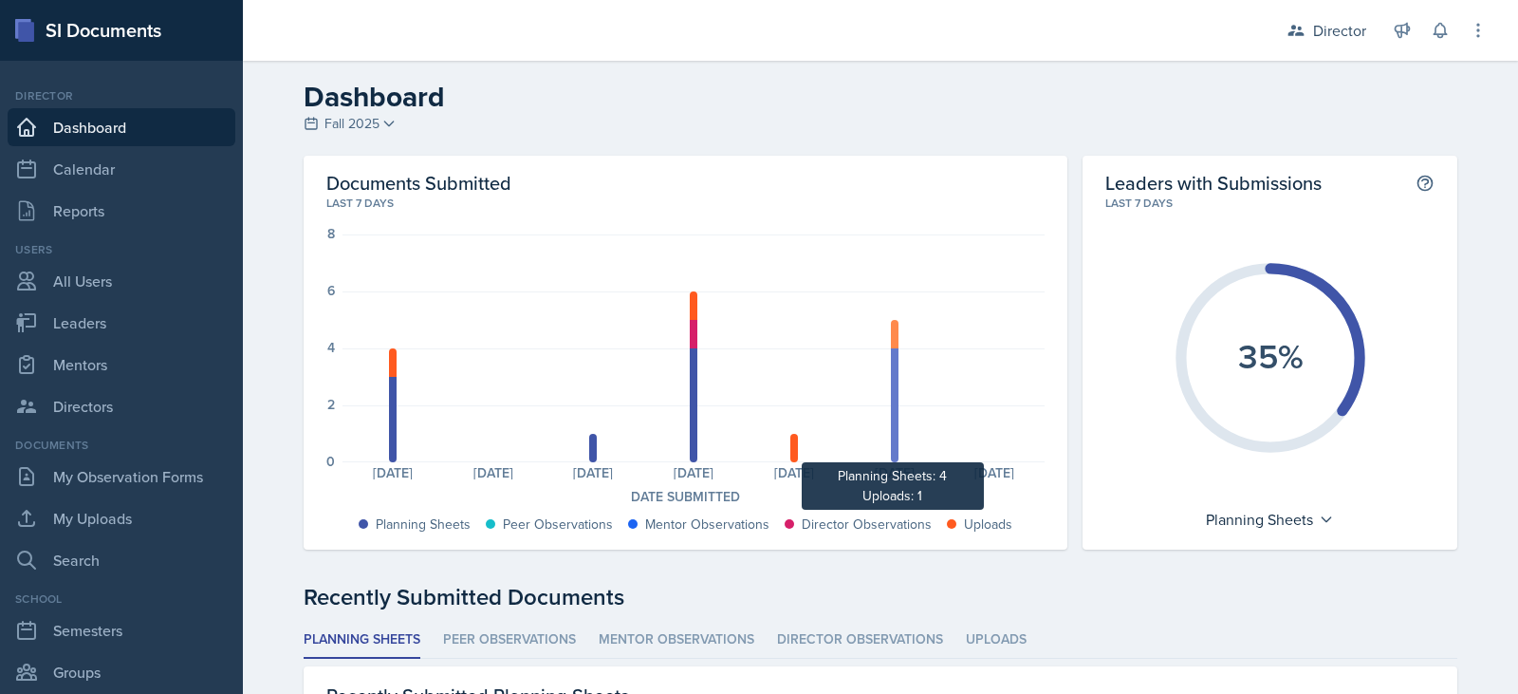
click at [891, 385] on div at bounding box center [895, 405] width 8 height 114
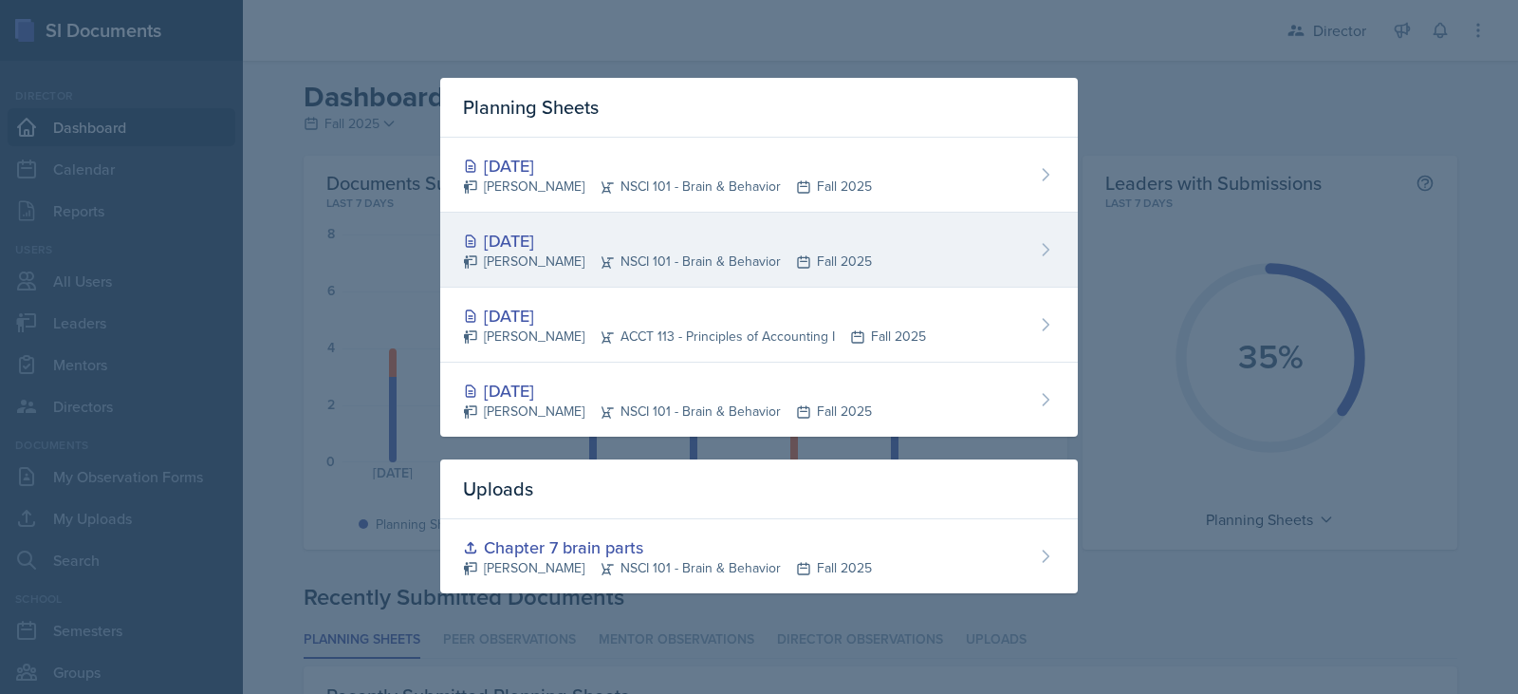
click at [623, 263] on div "[PERSON_NAME] NSCI 101 - Brain & Behavior Fall 2025" at bounding box center [667, 261] width 409 height 20
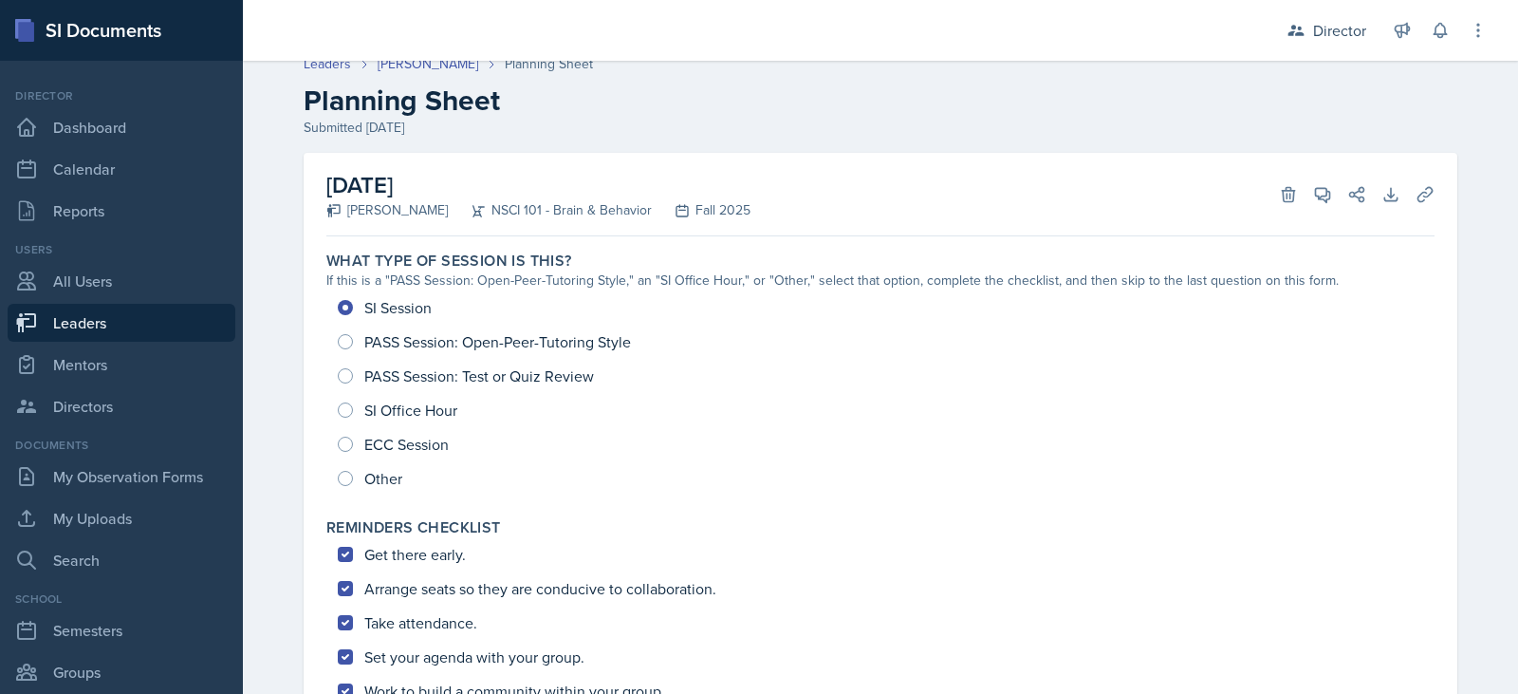
scroll to position [14, 0]
click at [1313, 195] on icon at bounding box center [1322, 196] width 19 height 19
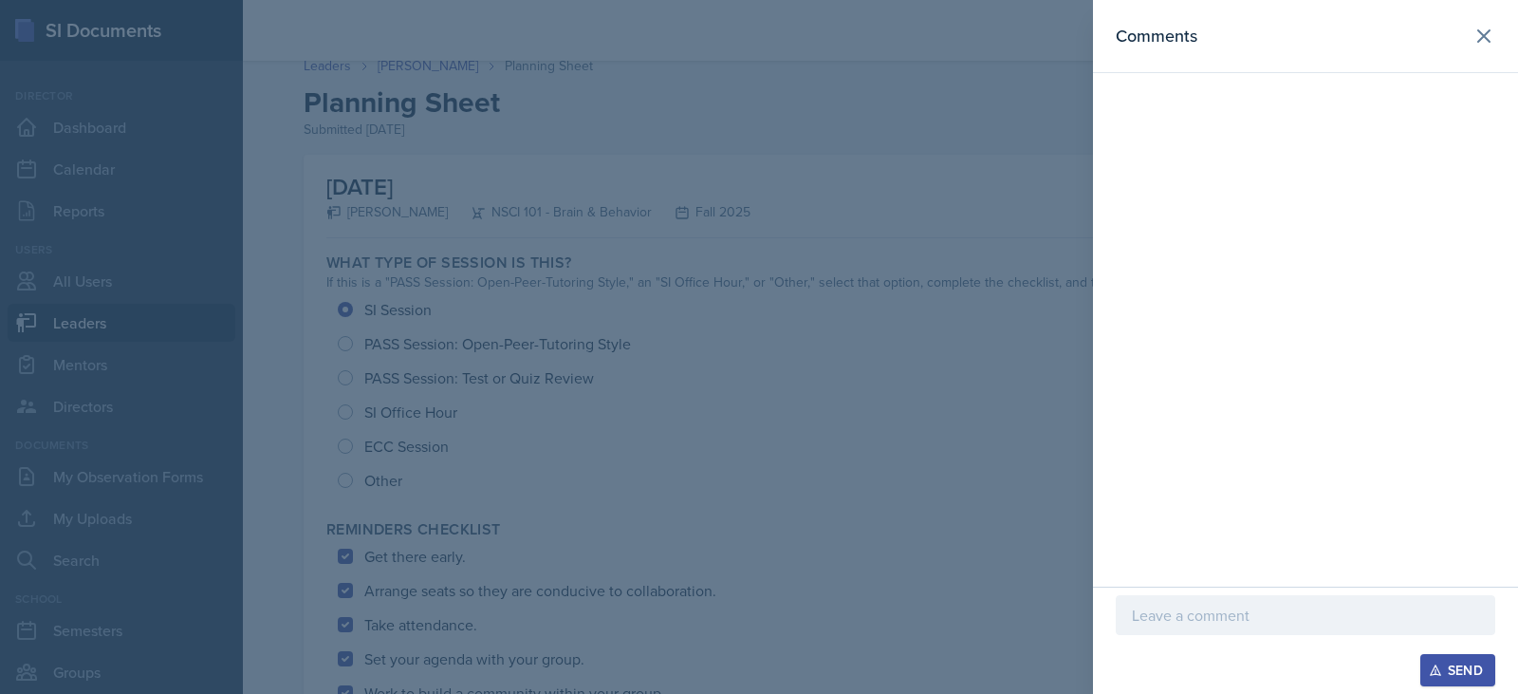
click at [1179, 619] on p at bounding box center [1305, 614] width 347 height 23
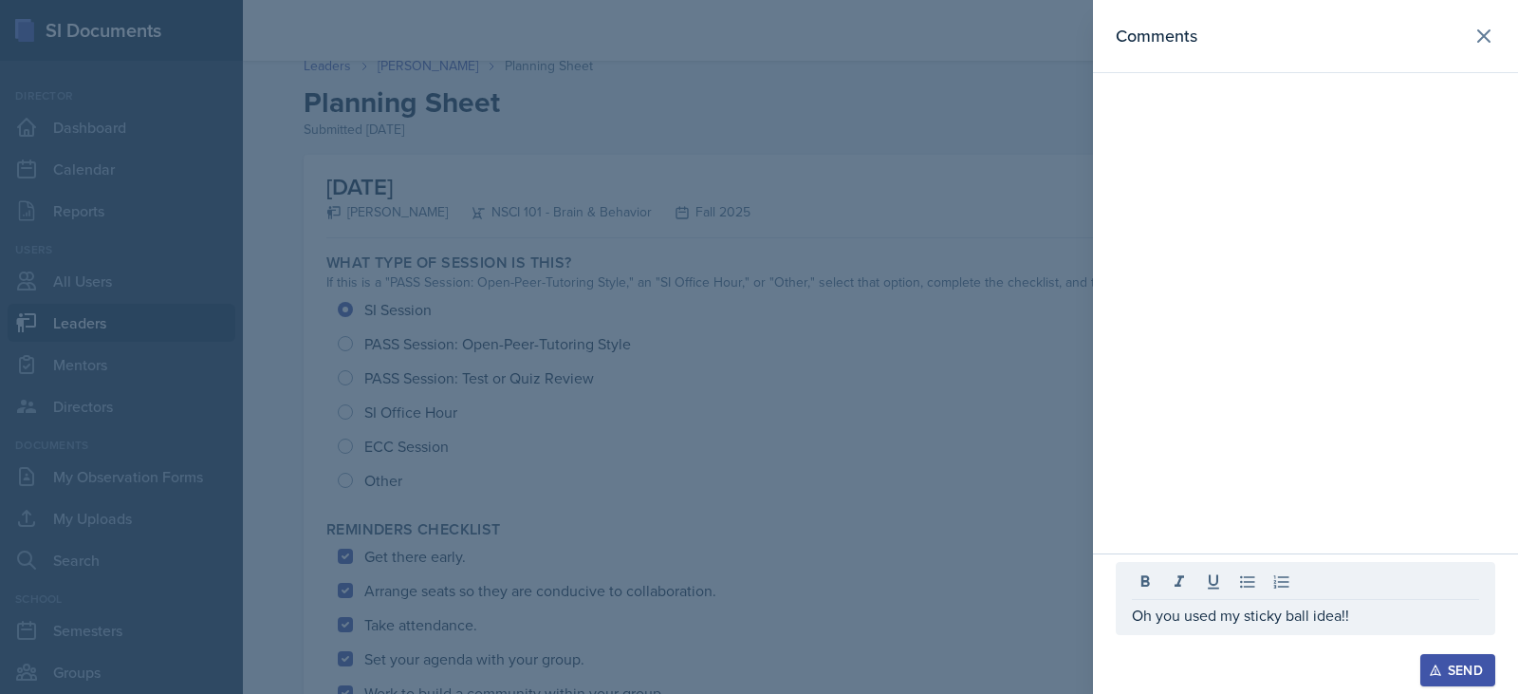
click at [1370, 614] on p "Oh you used my sticky ball idea!!" at bounding box center [1305, 614] width 347 height 23
click at [1452, 669] on div "Send" at bounding box center [1458, 669] width 50 height 15
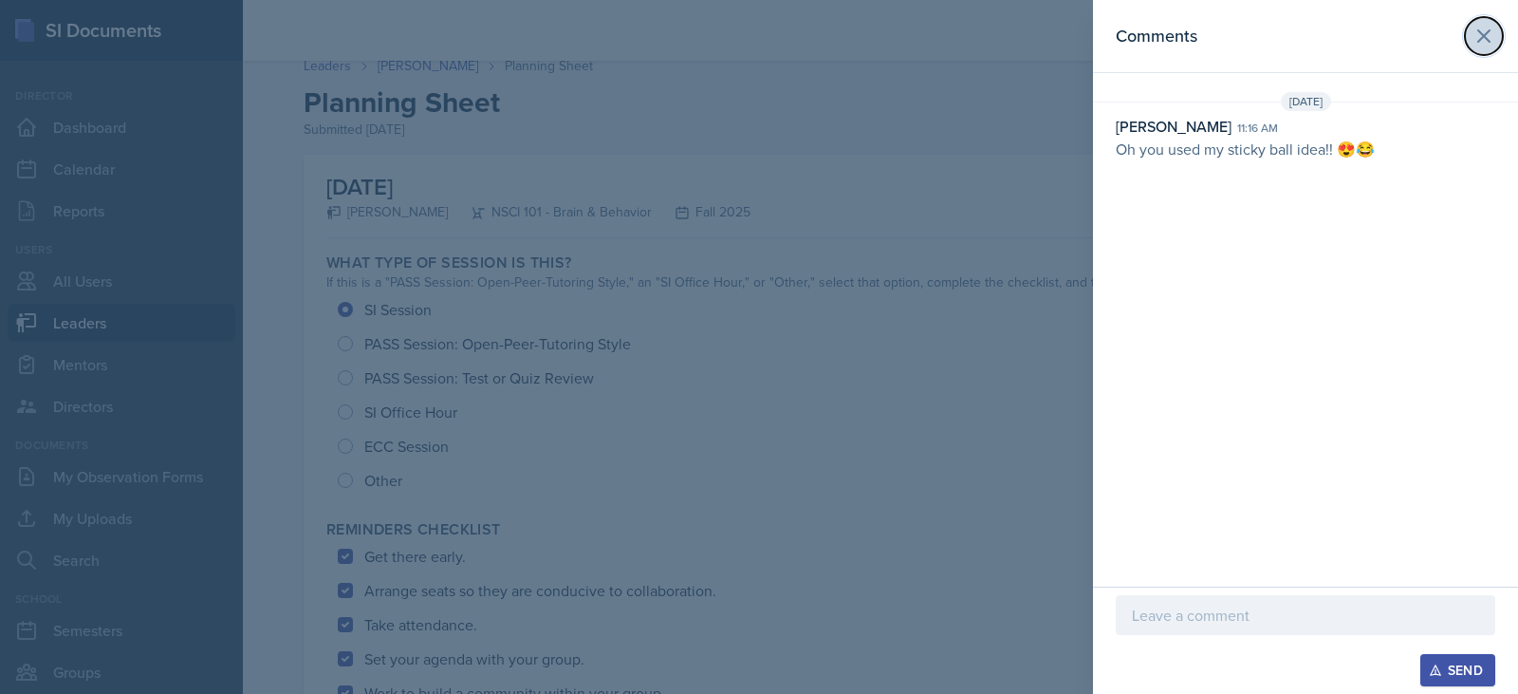
click at [1485, 36] on icon at bounding box center [1483, 35] width 11 height 11
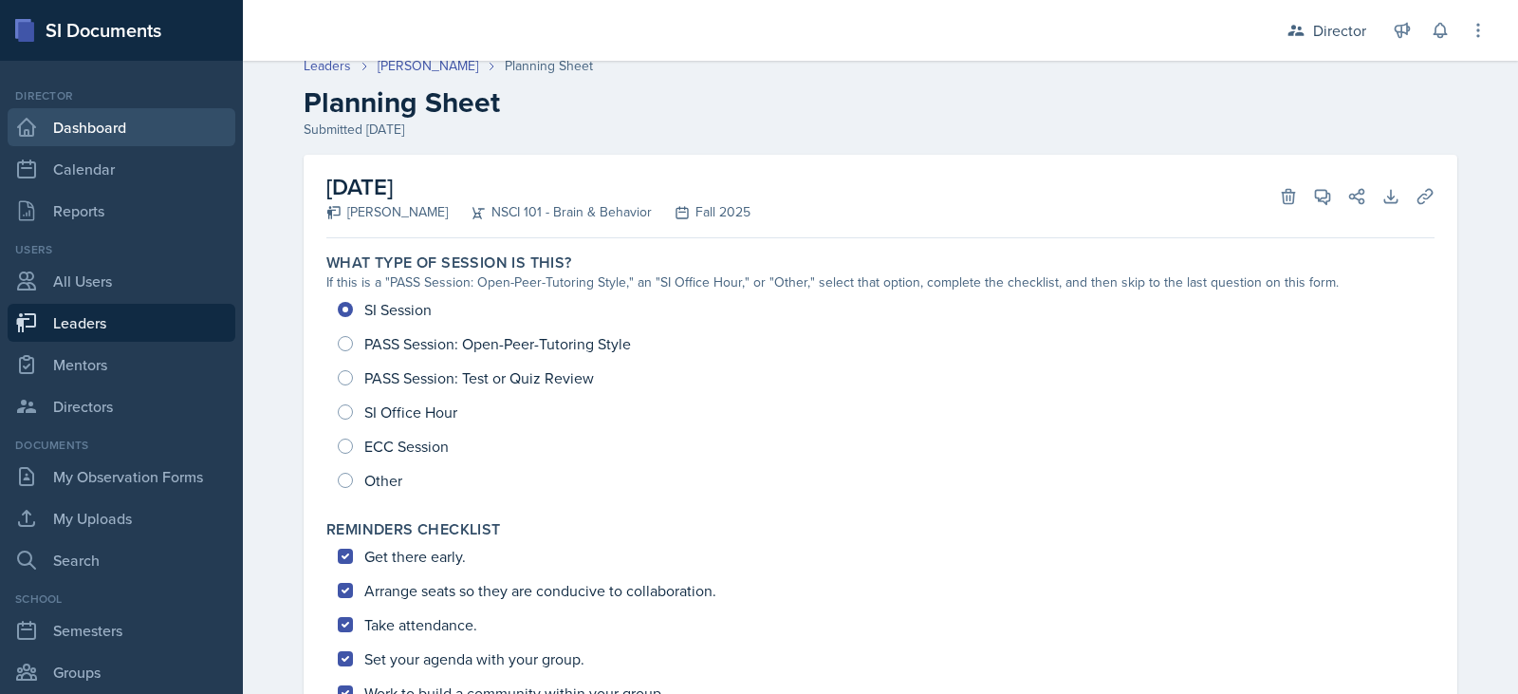
click at [103, 120] on link "Dashboard" at bounding box center [122, 127] width 228 height 38
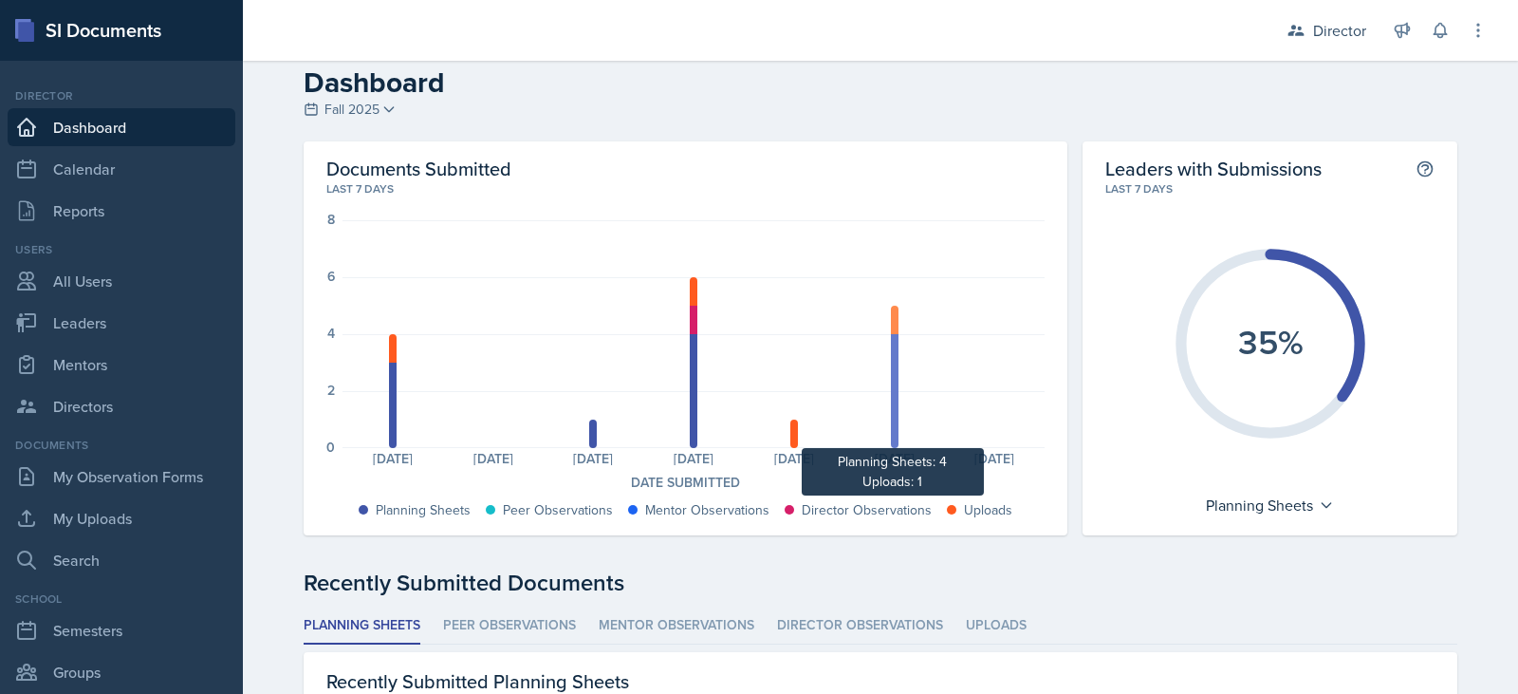
click at [891, 375] on div at bounding box center [895, 391] width 8 height 114
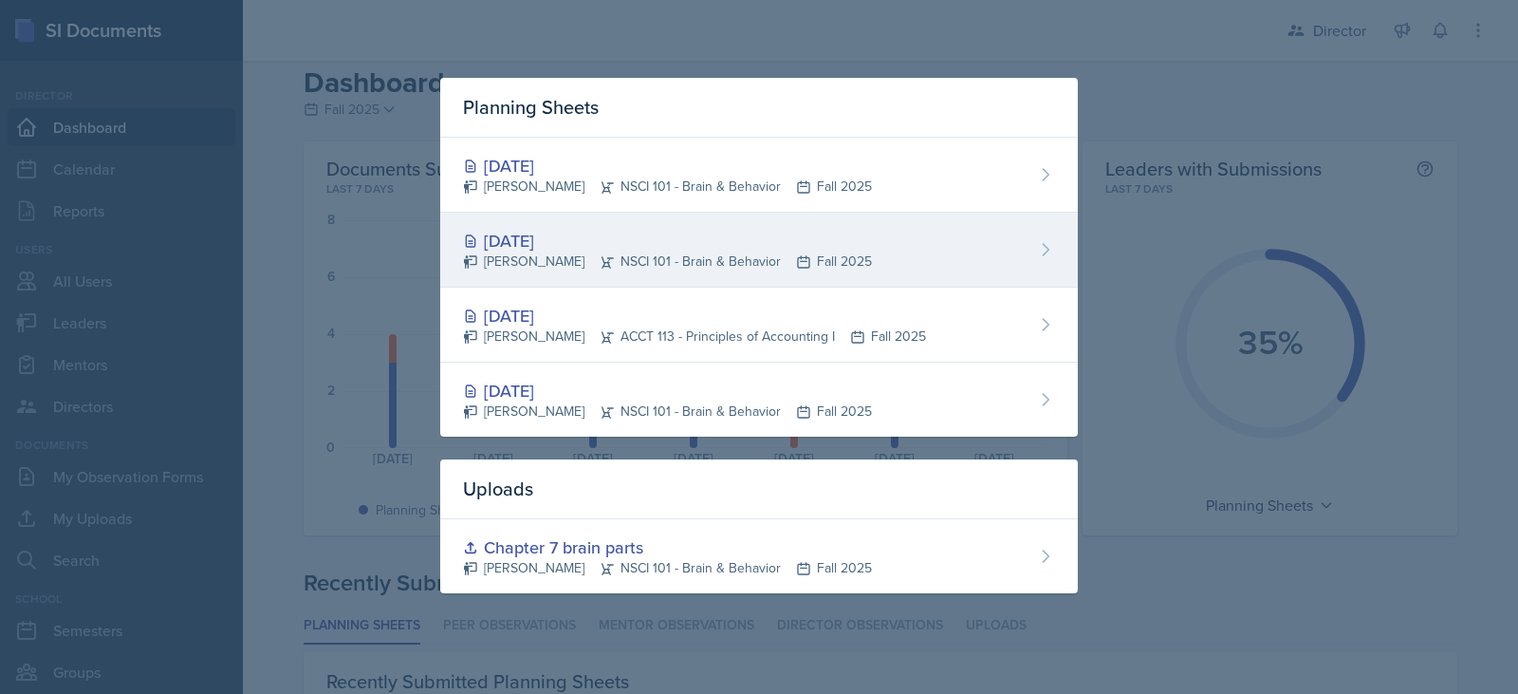
click at [627, 248] on div "[DATE]" at bounding box center [667, 241] width 409 height 26
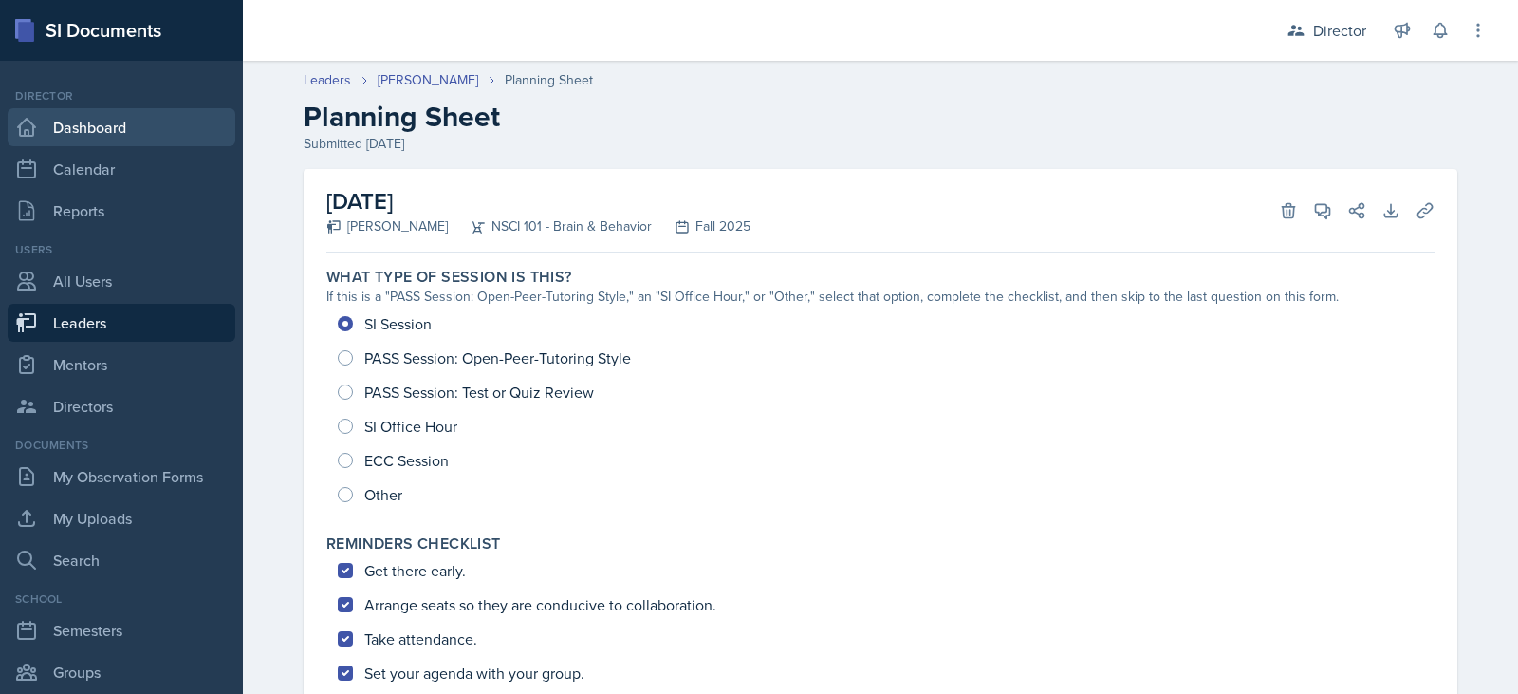
click at [59, 126] on link "Dashboard" at bounding box center [122, 127] width 228 height 38
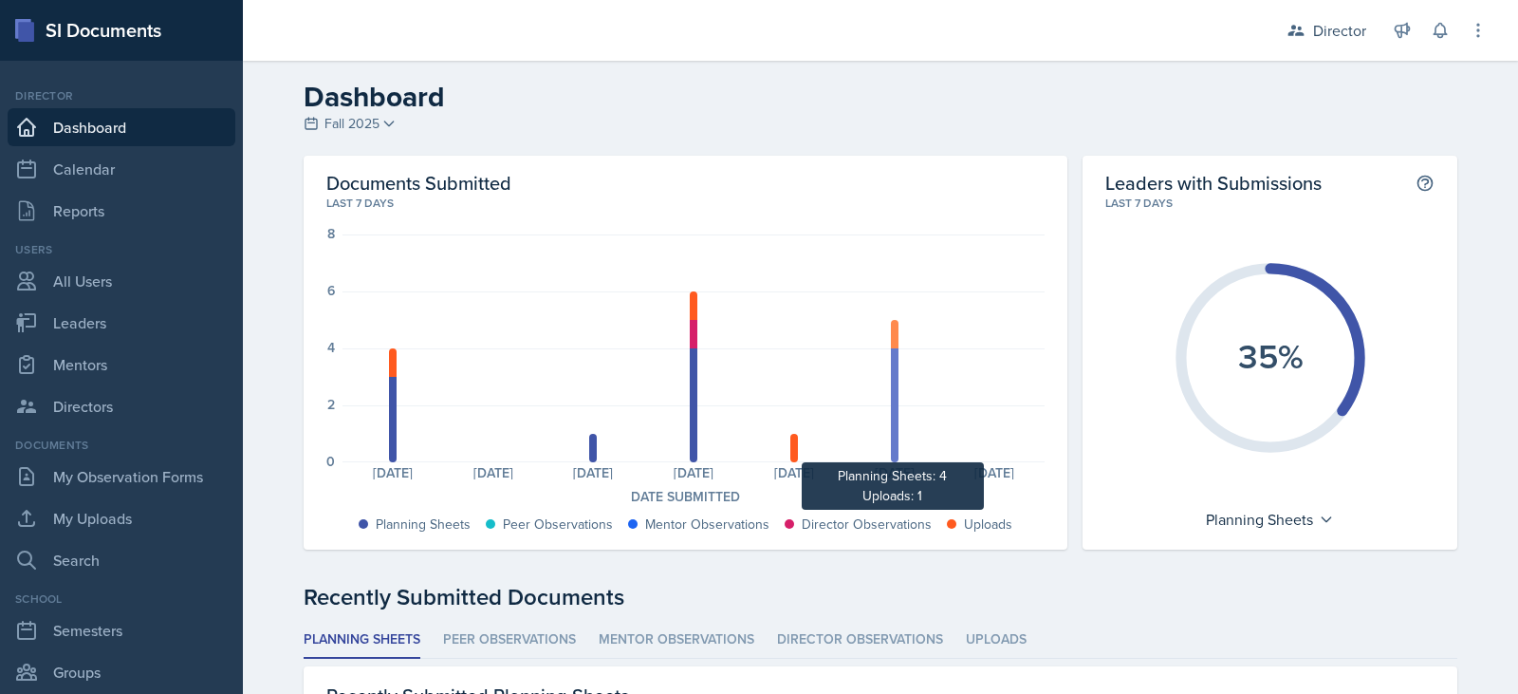
drag, startPoint x: 823, startPoint y: 316, endPoint x: 885, endPoint y: 388, distance: 95.5
click at [885, 388] on div "Planning Sheets: 3 Uploads: 1 Planning Sheets: 0 Planning Sheets: 1 Planning Sh…" at bounding box center [694, 348] width 702 height 228
click at [891, 382] on div at bounding box center [895, 405] width 8 height 114
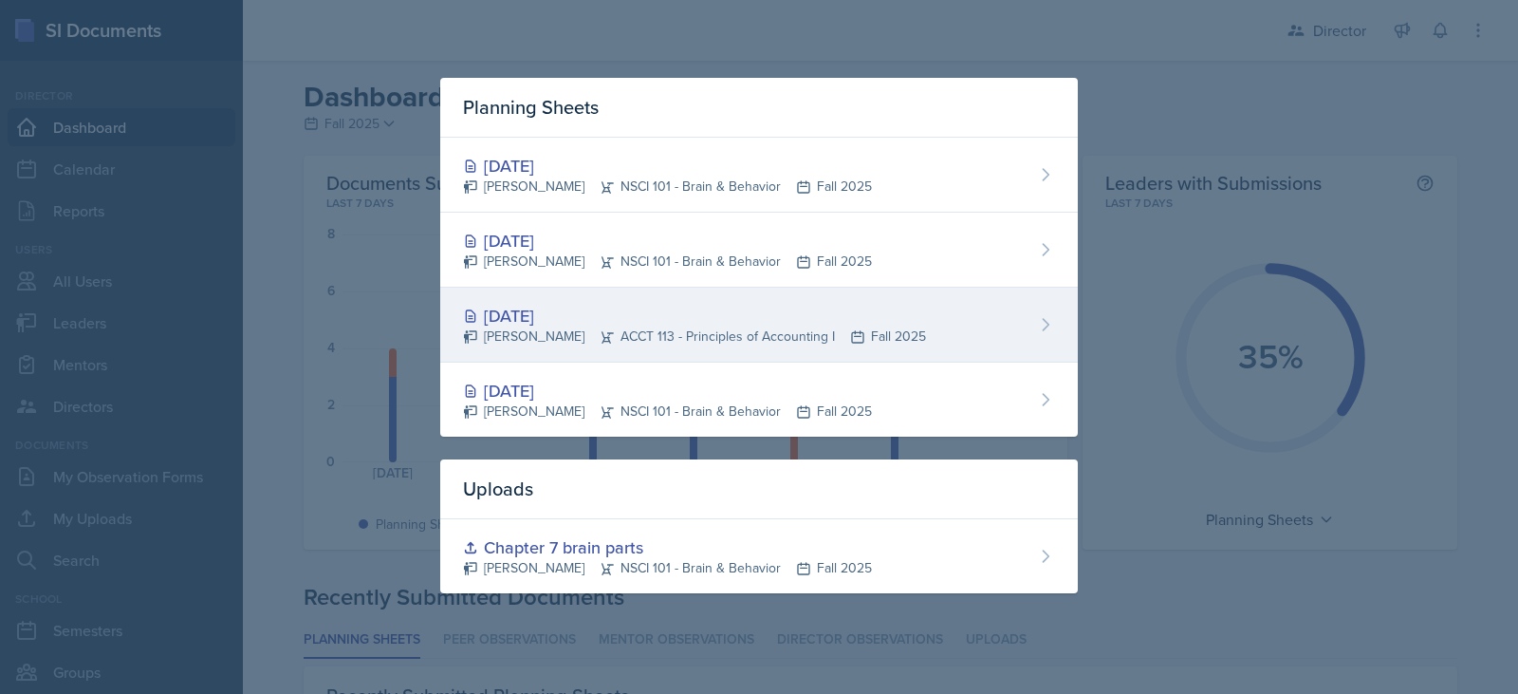
click at [536, 317] on div "[DATE]" at bounding box center [694, 316] width 463 height 26
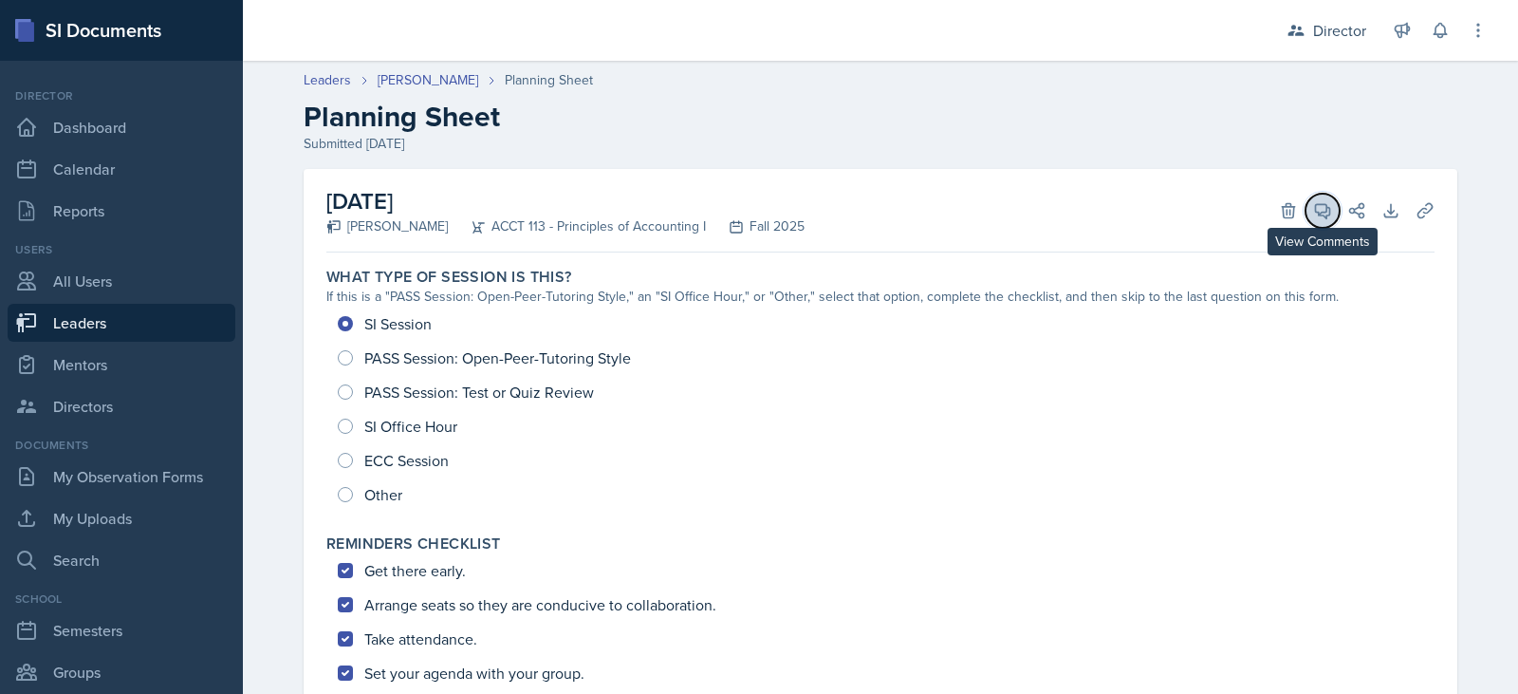
click at [1313, 202] on icon at bounding box center [1322, 210] width 19 height 19
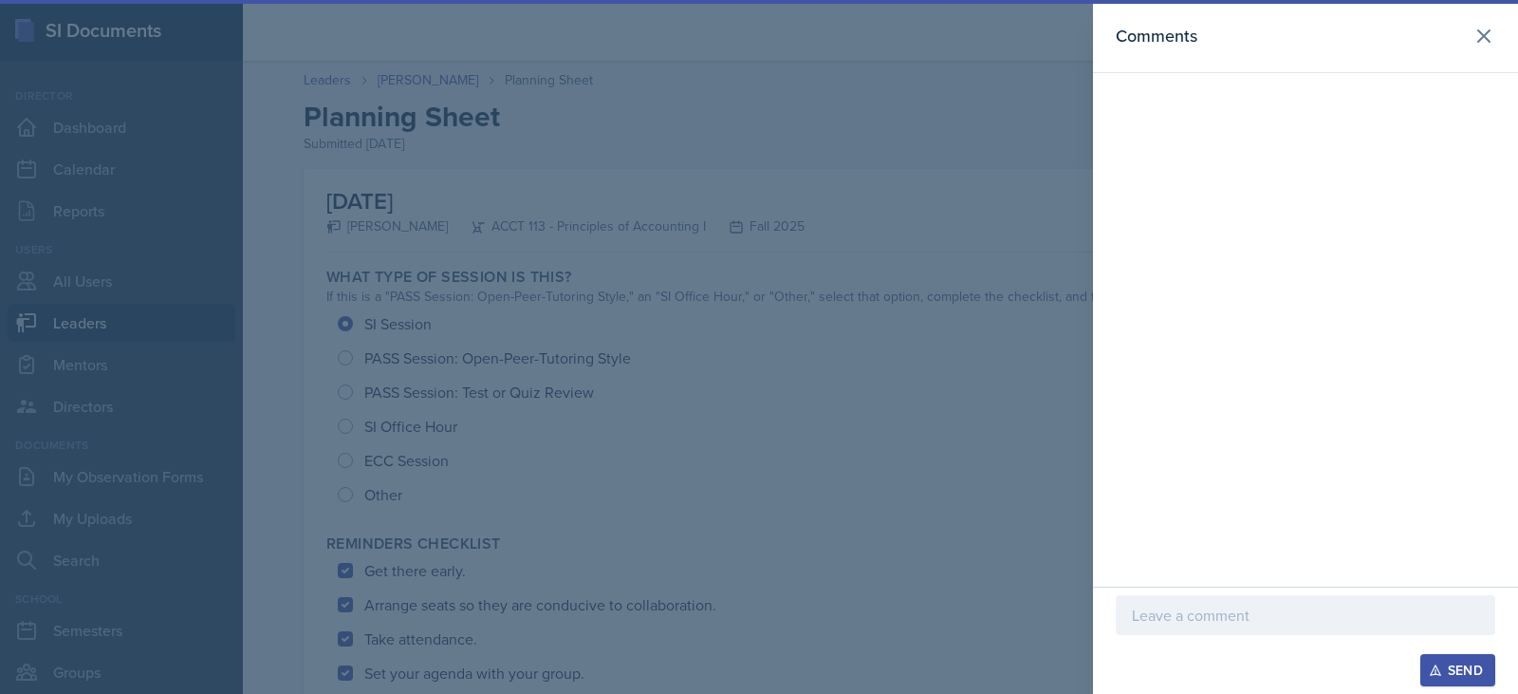
click at [1148, 620] on p at bounding box center [1305, 614] width 347 height 23
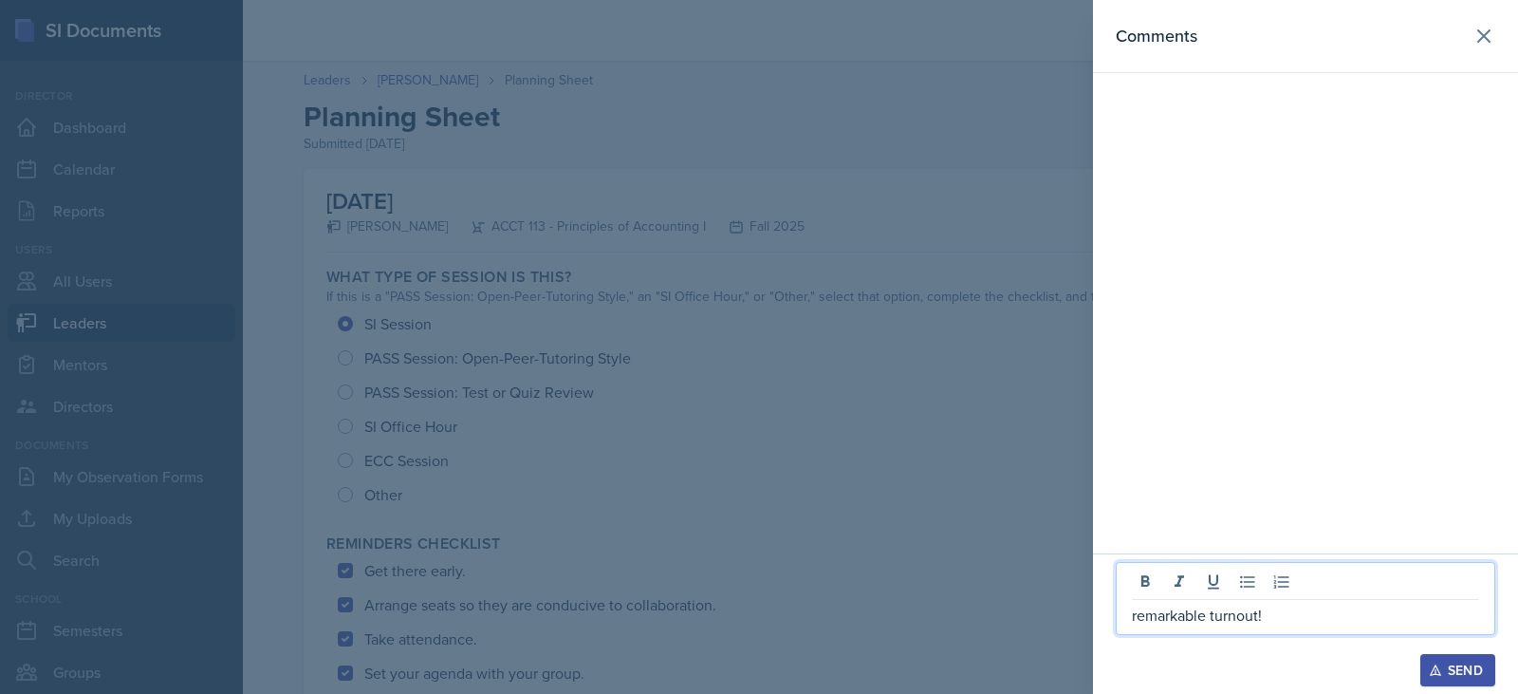
click at [1443, 676] on div "Send" at bounding box center [1458, 669] width 50 height 15
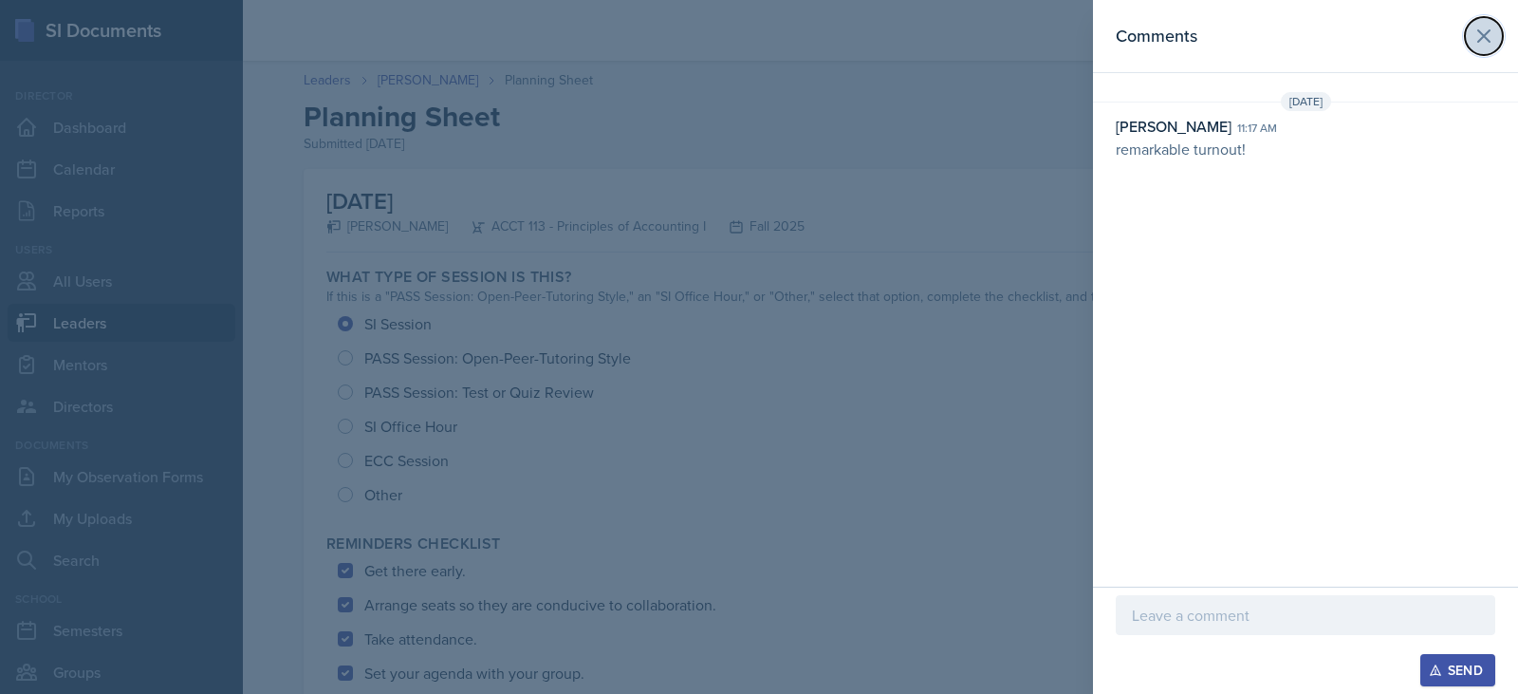
click at [1490, 30] on icon at bounding box center [1483, 35] width 11 height 11
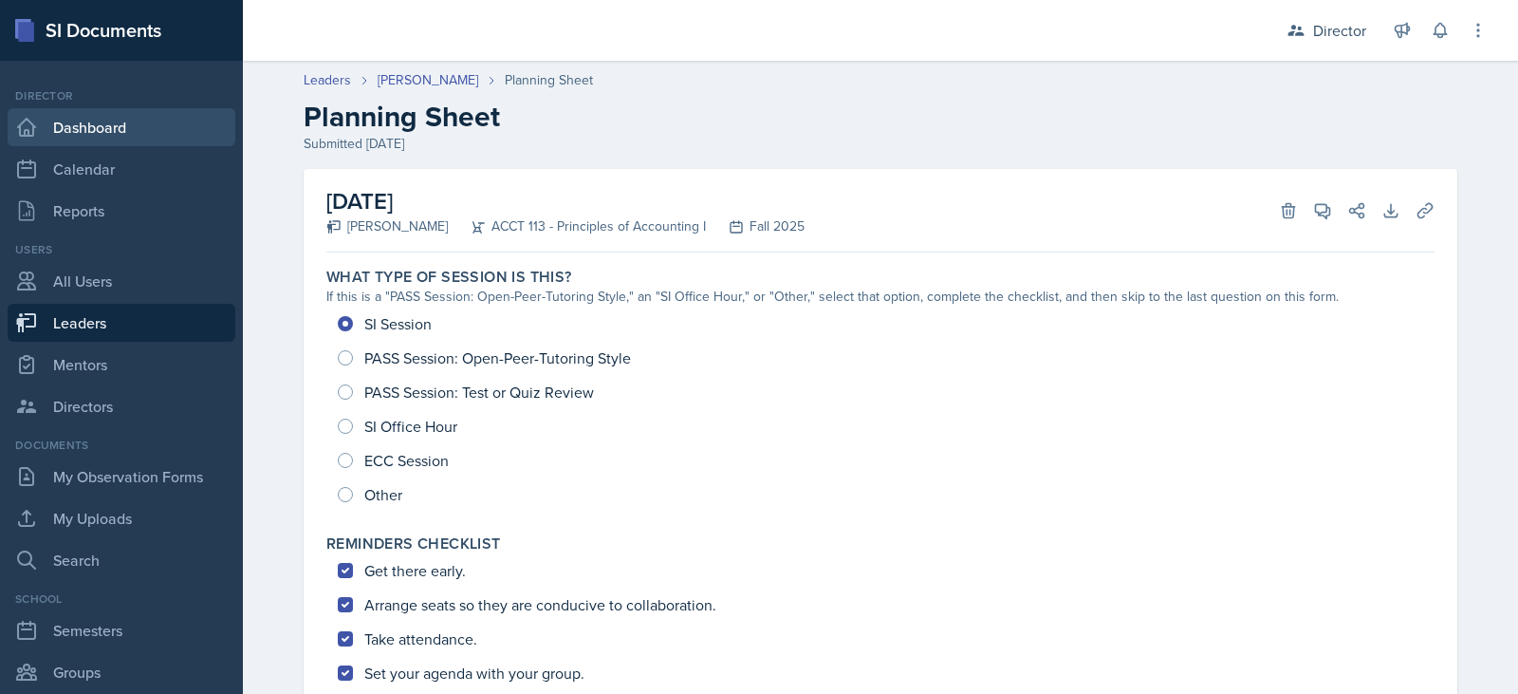
click at [90, 120] on link "Dashboard" at bounding box center [122, 127] width 228 height 38
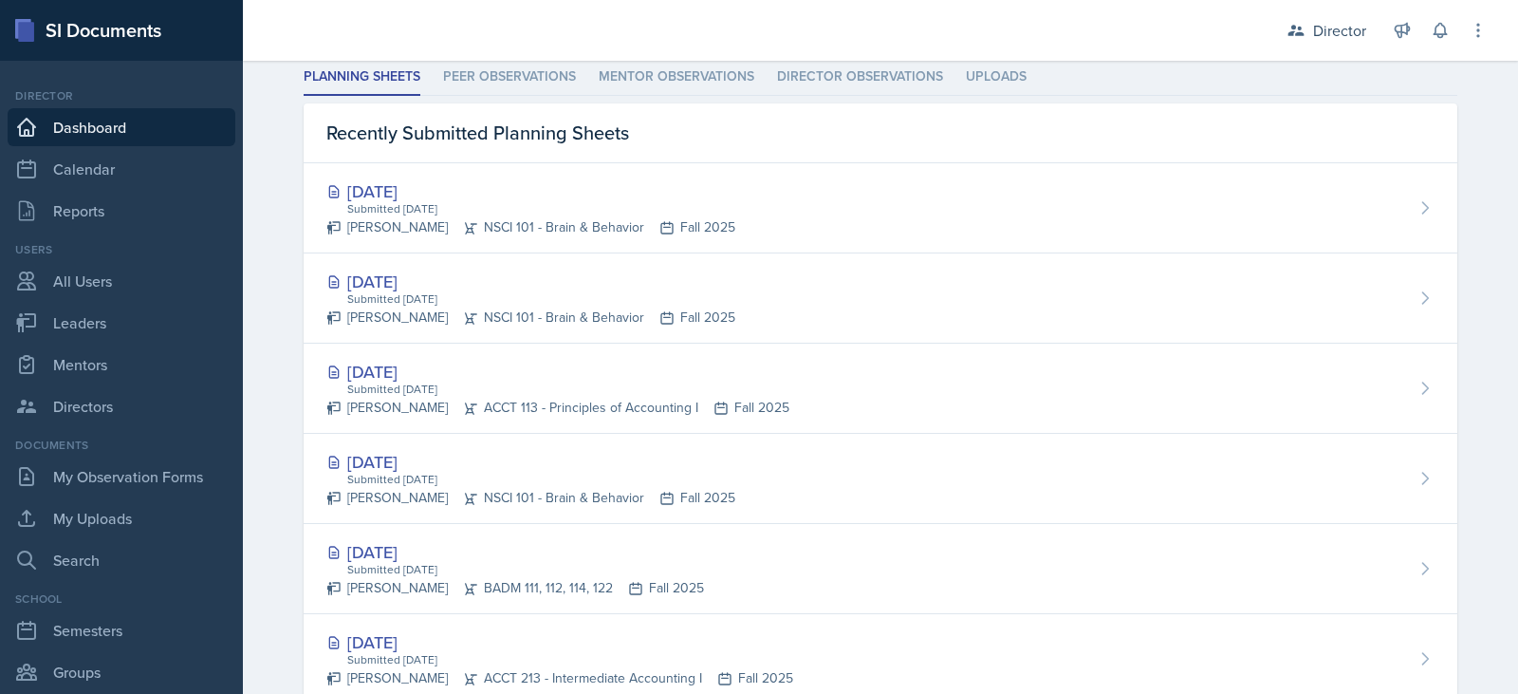
scroll to position [564, 0]
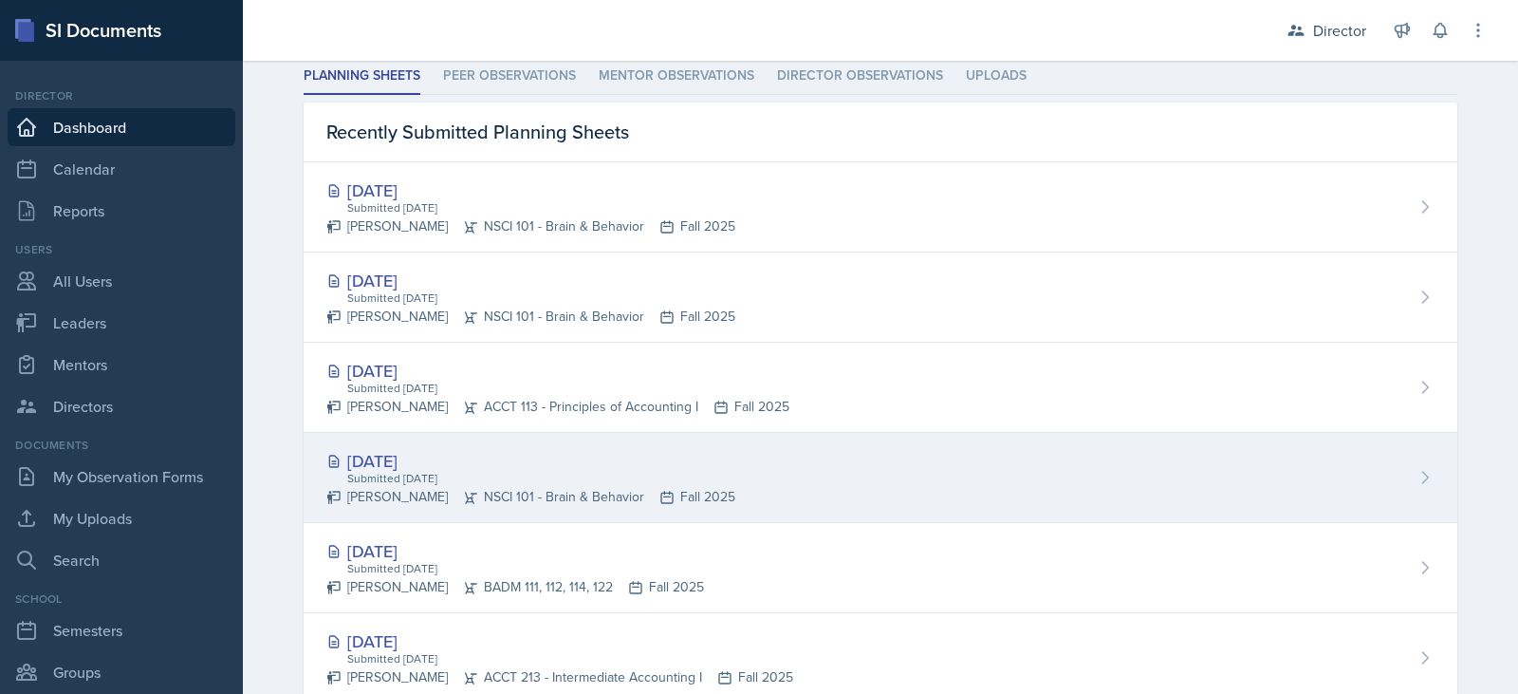
click at [409, 461] on div "[DATE]" at bounding box center [530, 461] width 409 height 26
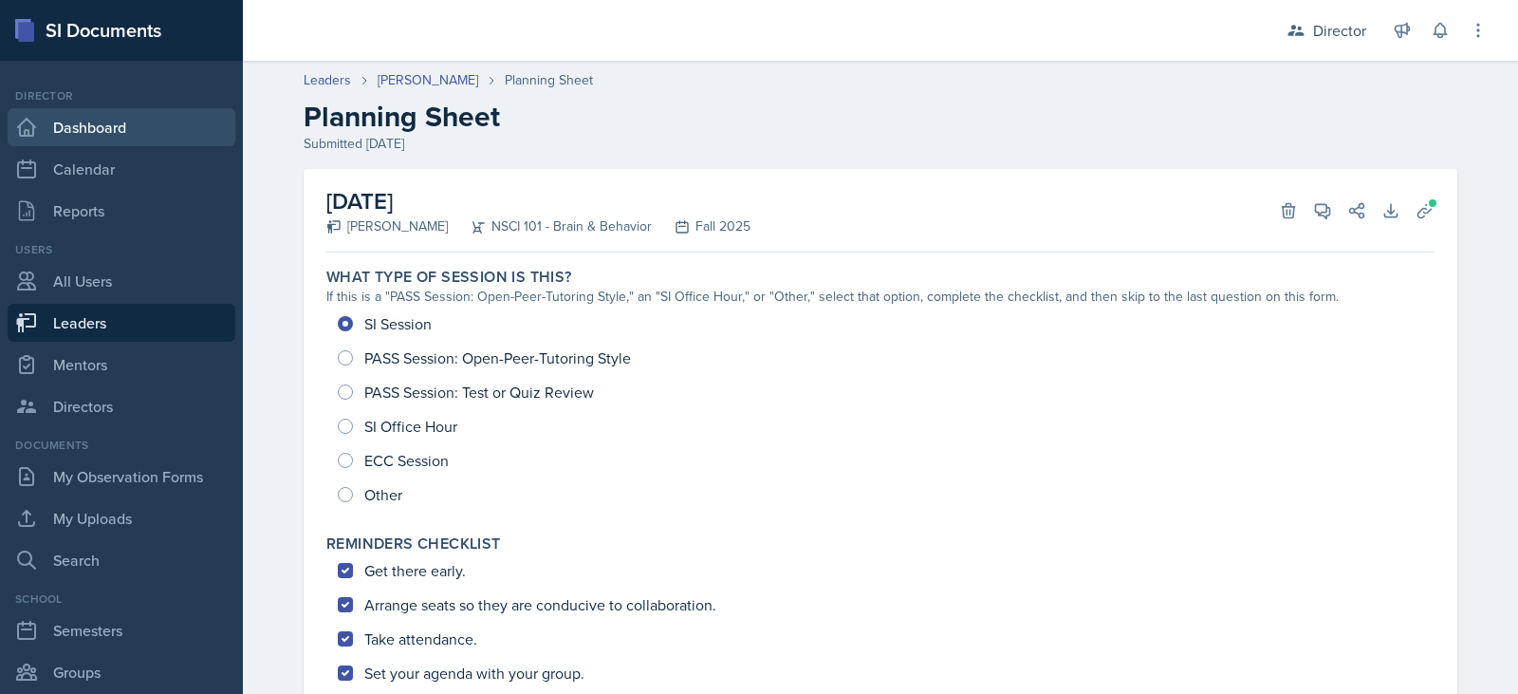
click at [78, 128] on link "Dashboard" at bounding box center [122, 127] width 228 height 38
